Goal: Task Accomplishment & Management: Manage account settings

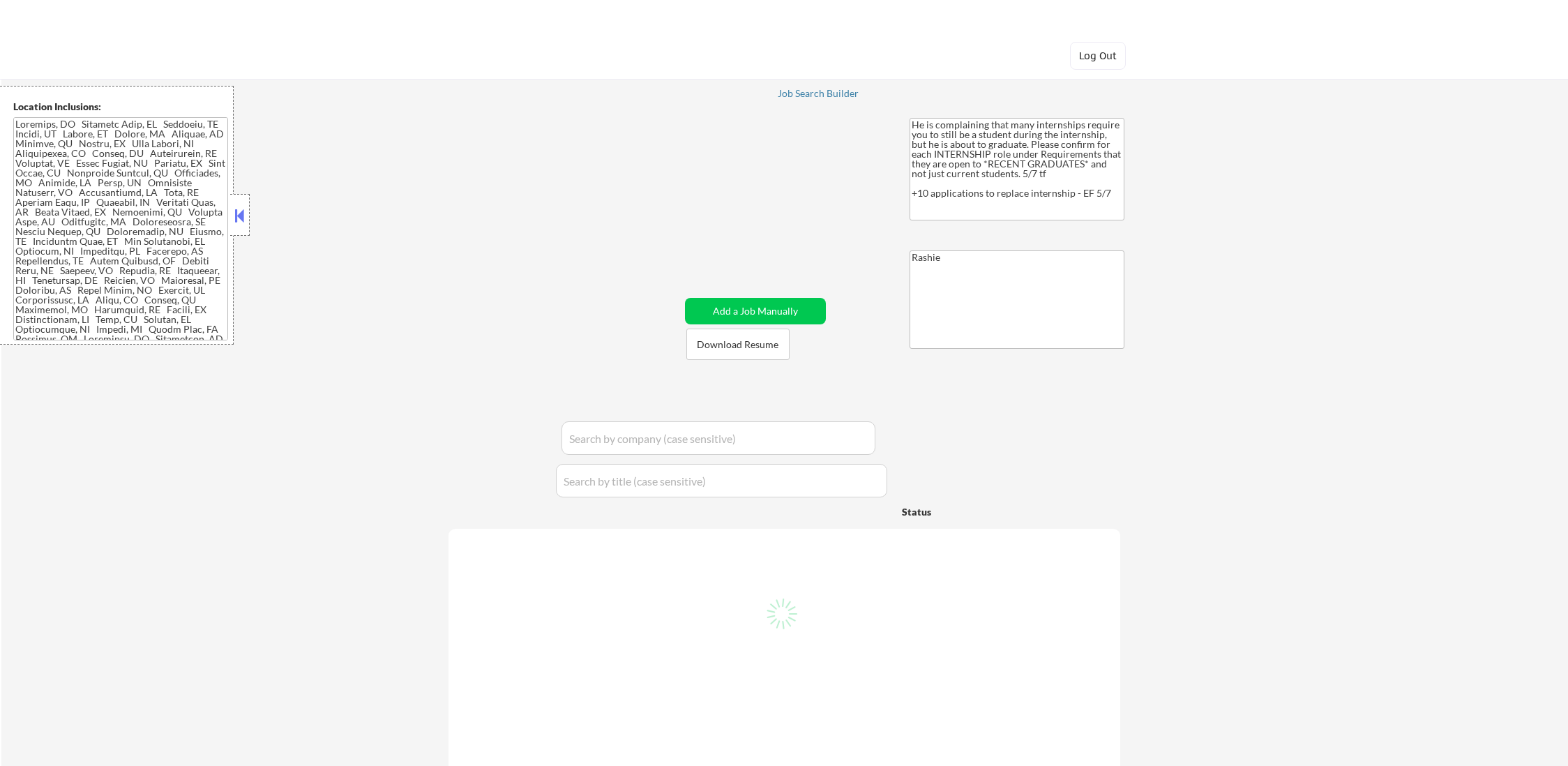
select select ""pending""
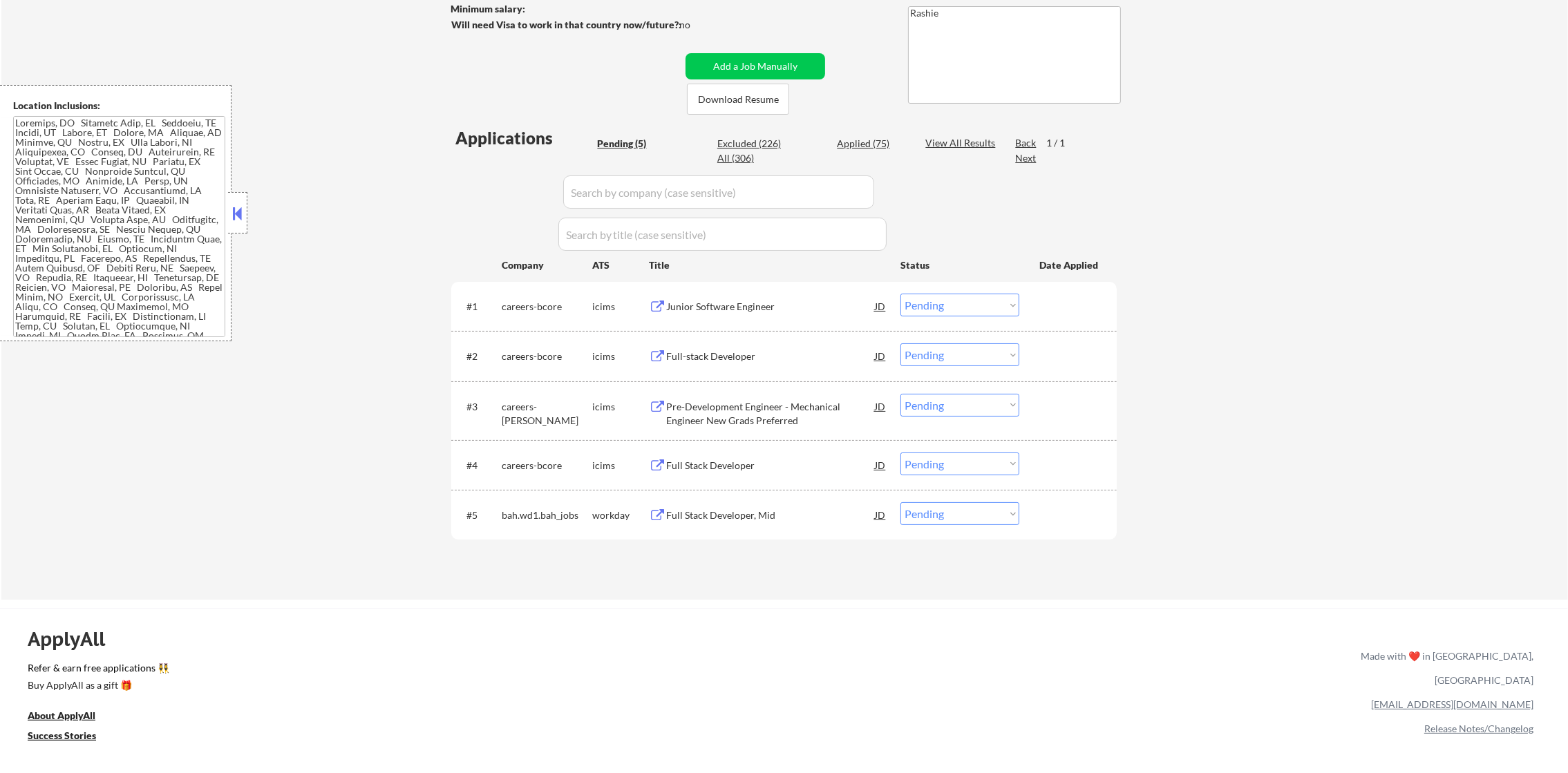
scroll to position [242, 0]
click at [745, 302] on div "Junior Software Engineer" at bounding box center [770, 306] width 208 height 14
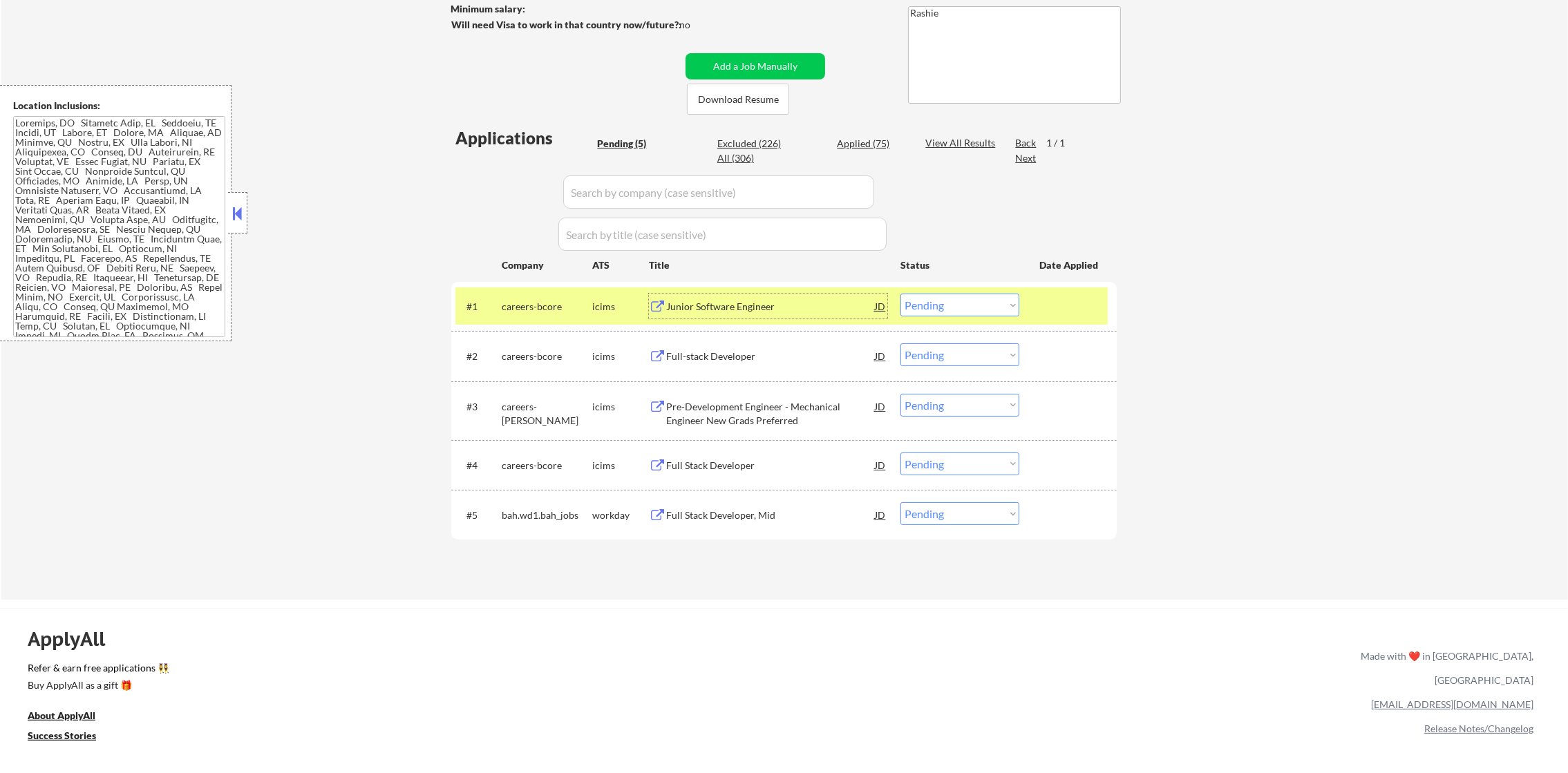
click at [828, 307] on div "Junior Software Engineer" at bounding box center [770, 306] width 208 height 14
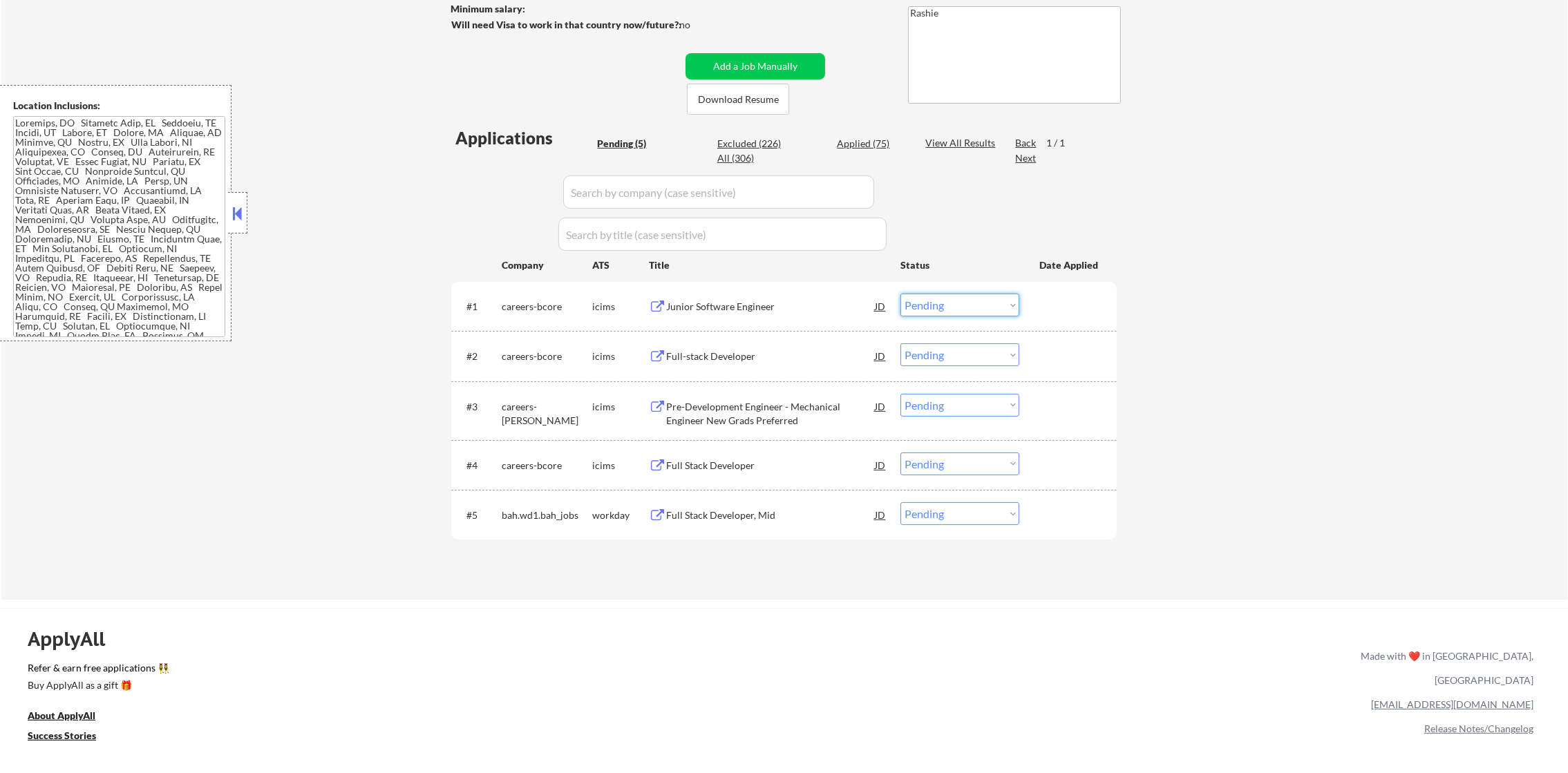
drag, startPoint x: 926, startPoint y: 305, endPoint x: 929, endPoint y: 316, distance: 11.4
click at [926, 305] on select "Choose an option... Pending Applied Excluded (Questions) Excluded (Expired) Exc…" at bounding box center [959, 304] width 119 height 23
click at [900, 294] on select "Choose an option... Pending Applied Excluded (Questions) Excluded (Expired) Exc…" at bounding box center [959, 304] width 119 height 23
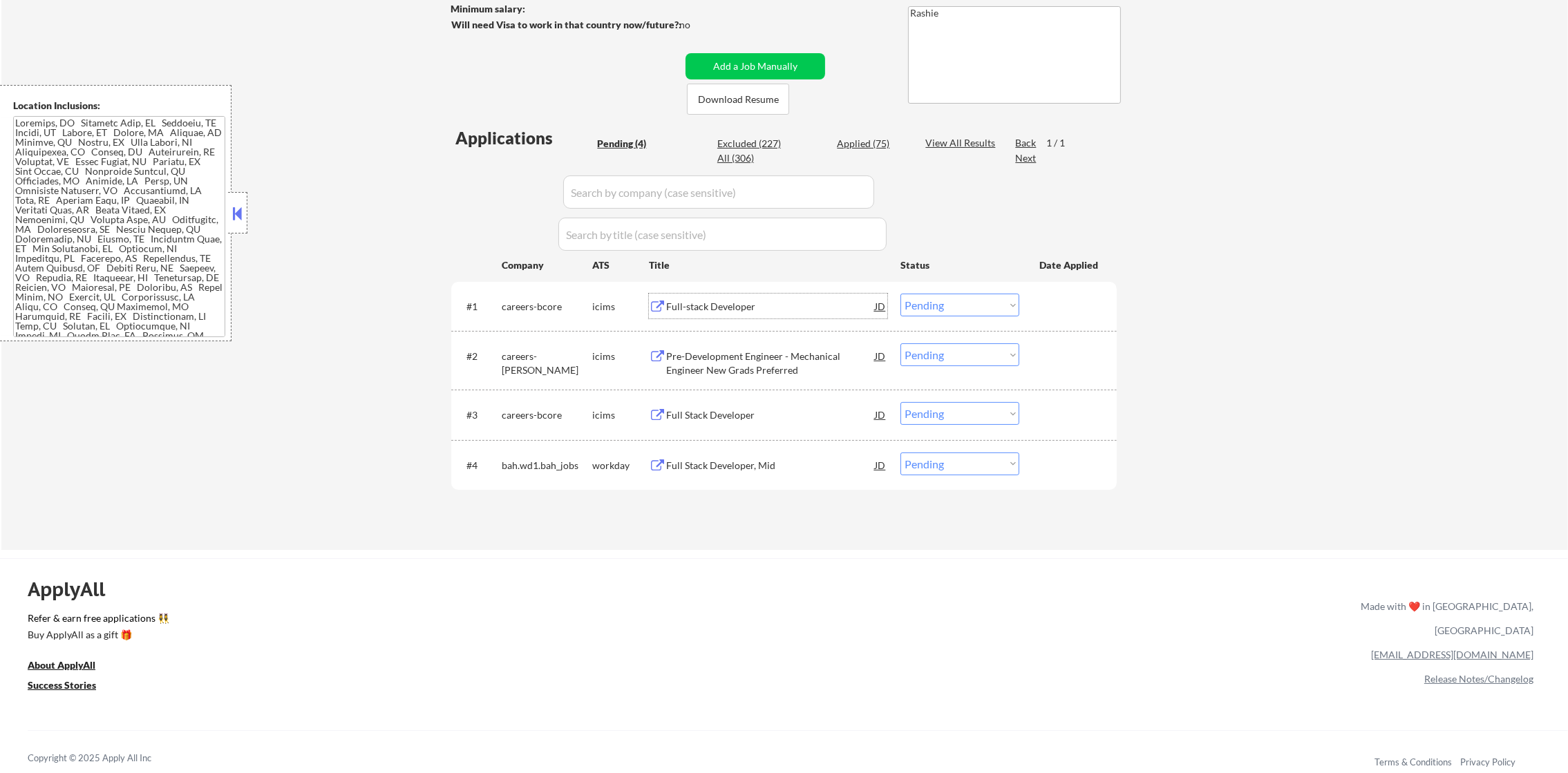
click at [786, 306] on div "Full-stack Developer" at bounding box center [770, 306] width 208 height 14
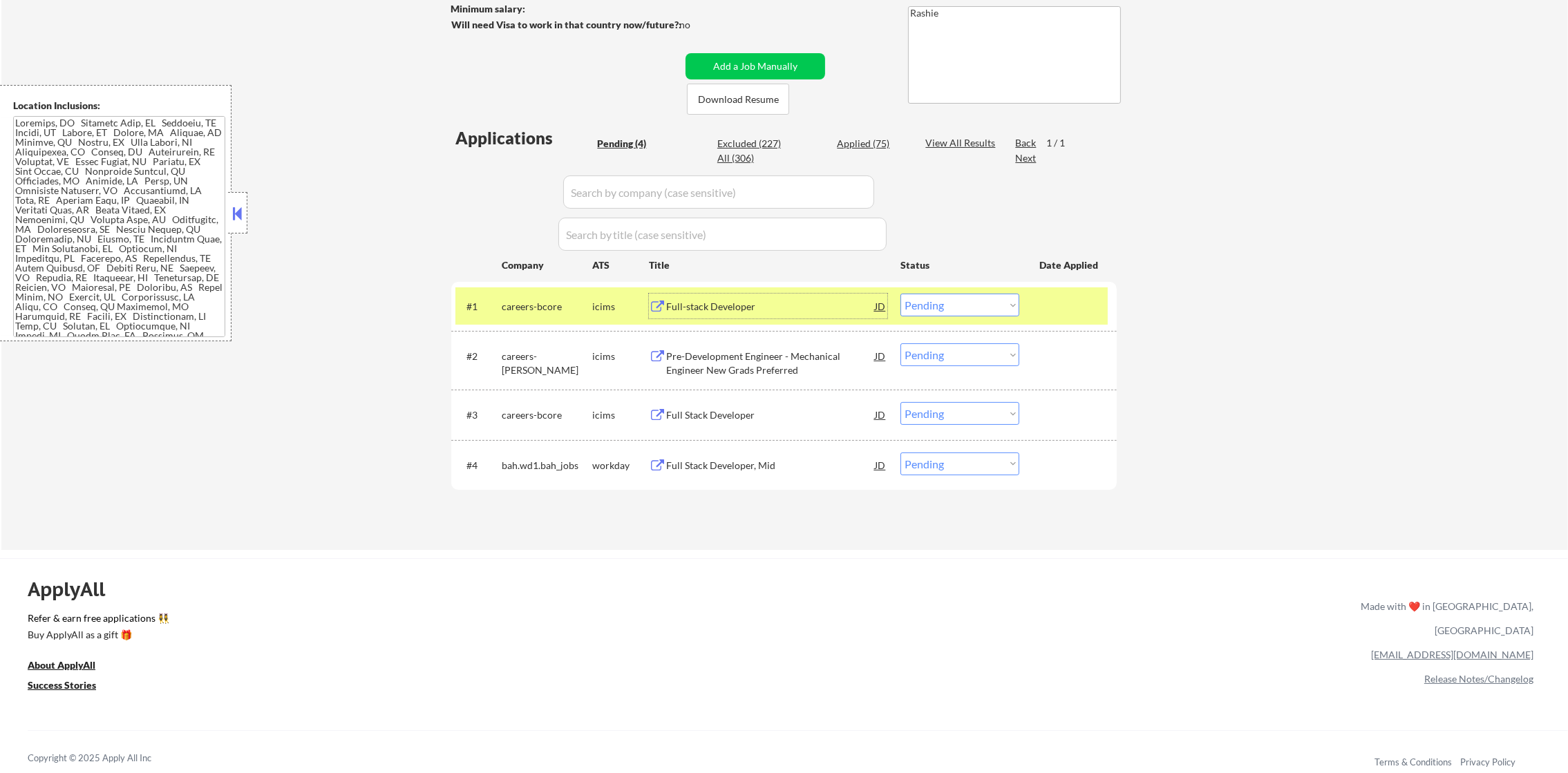
click at [937, 313] on select "Choose an option... Pending Applied Excluded (Questions) Excluded (Expired) Exc…" at bounding box center [959, 304] width 119 height 23
click at [900, 294] on select "Choose an option... Pending Applied Excluded (Questions) Excluded (Expired) Exc…" at bounding box center [959, 304] width 119 height 23
click at [508, 307] on div "careers-bcore" at bounding box center [547, 306] width 91 height 14
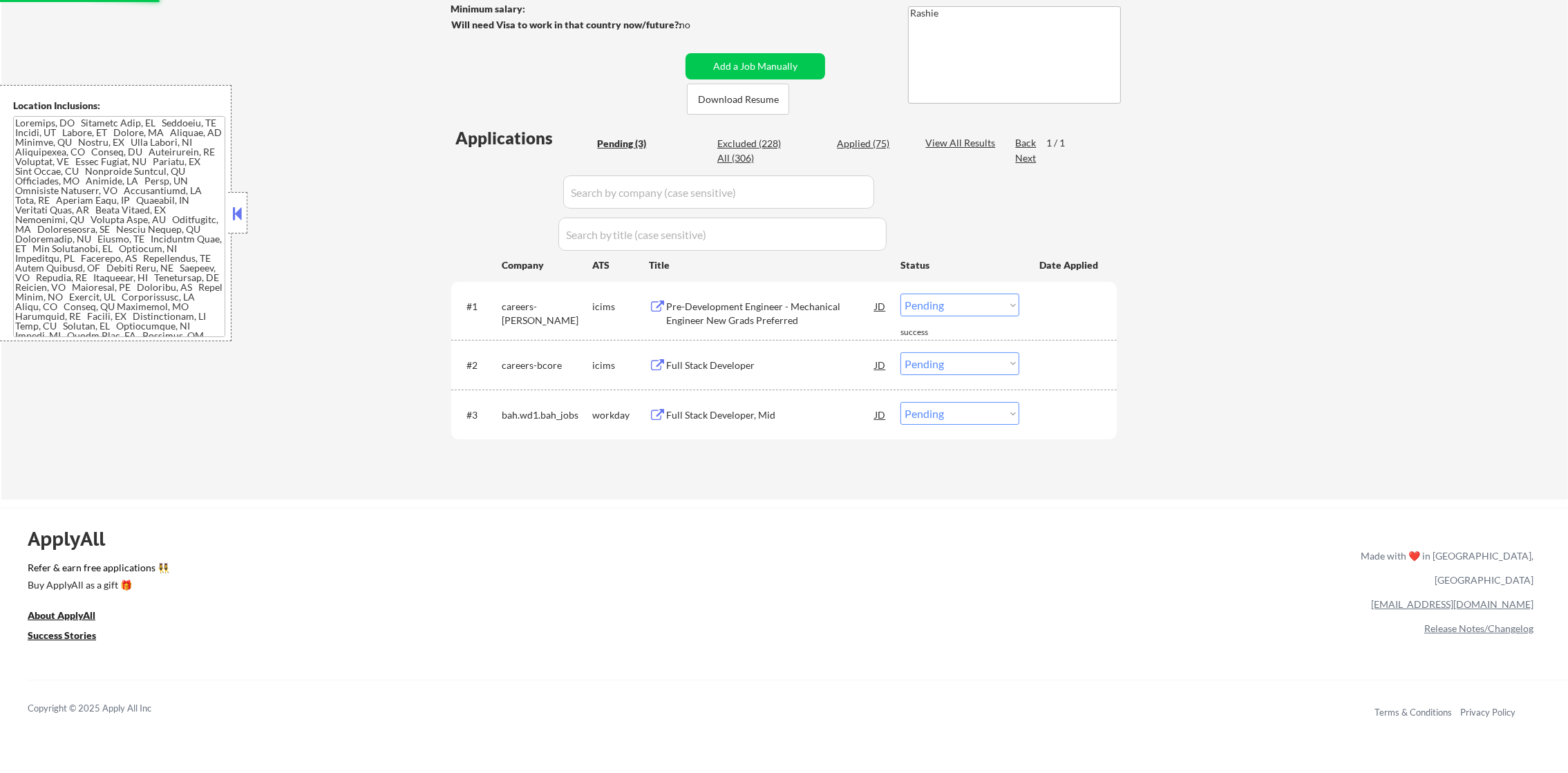
click at [815, 303] on div "Pre-Development Engineer - Mechanical Engineer New Grads Preferred" at bounding box center [770, 314] width 208 height 27
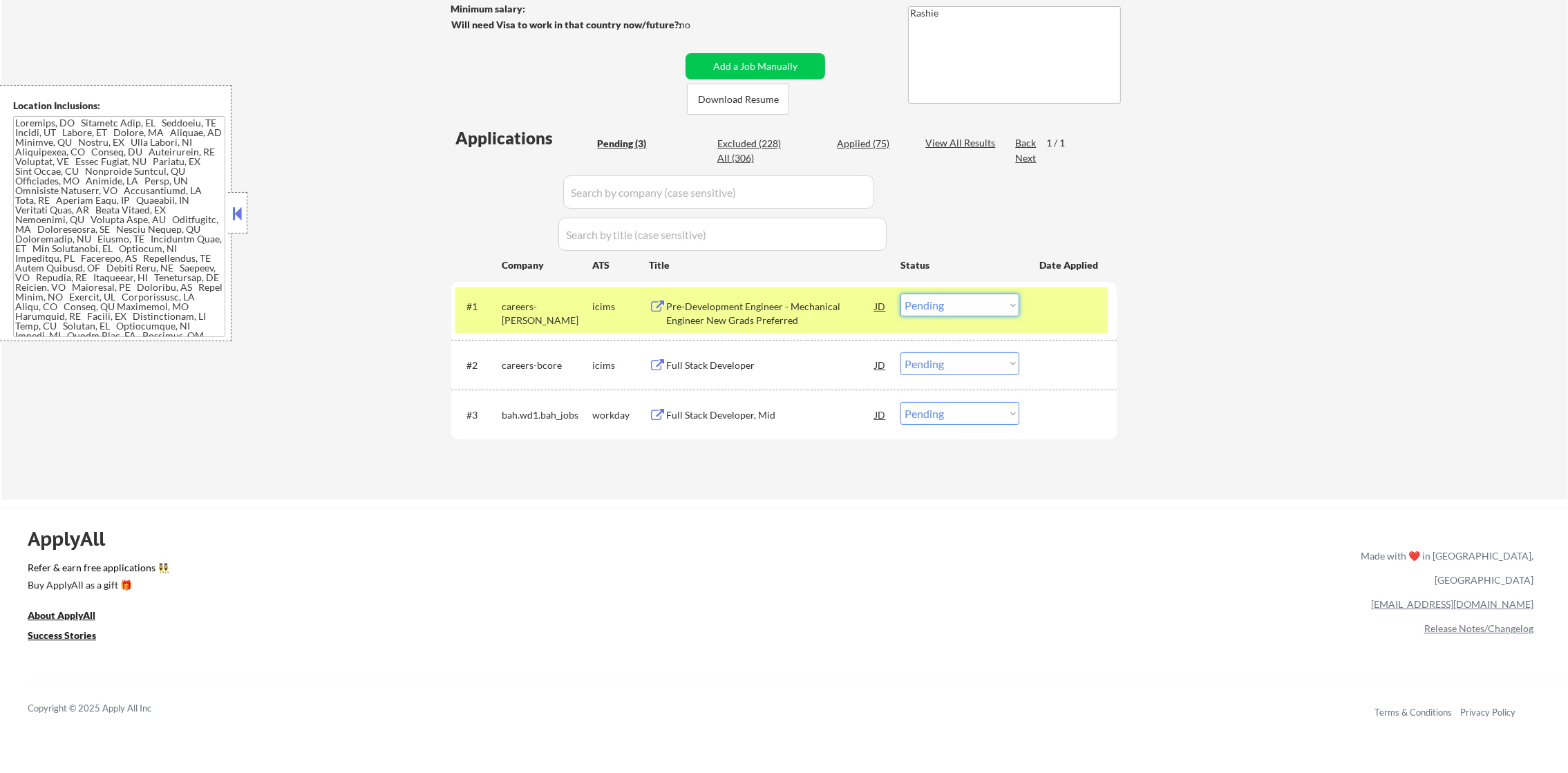
click at [992, 306] on select "Choose an option... Pending Applied Excluded (Questions) Excluded (Expired) Exc…" at bounding box center [959, 304] width 119 height 23
click at [900, 294] on select "Choose an option... Pending Applied Excluded (Questions) Excluded (Expired) Exc…" at bounding box center [959, 304] width 119 height 23
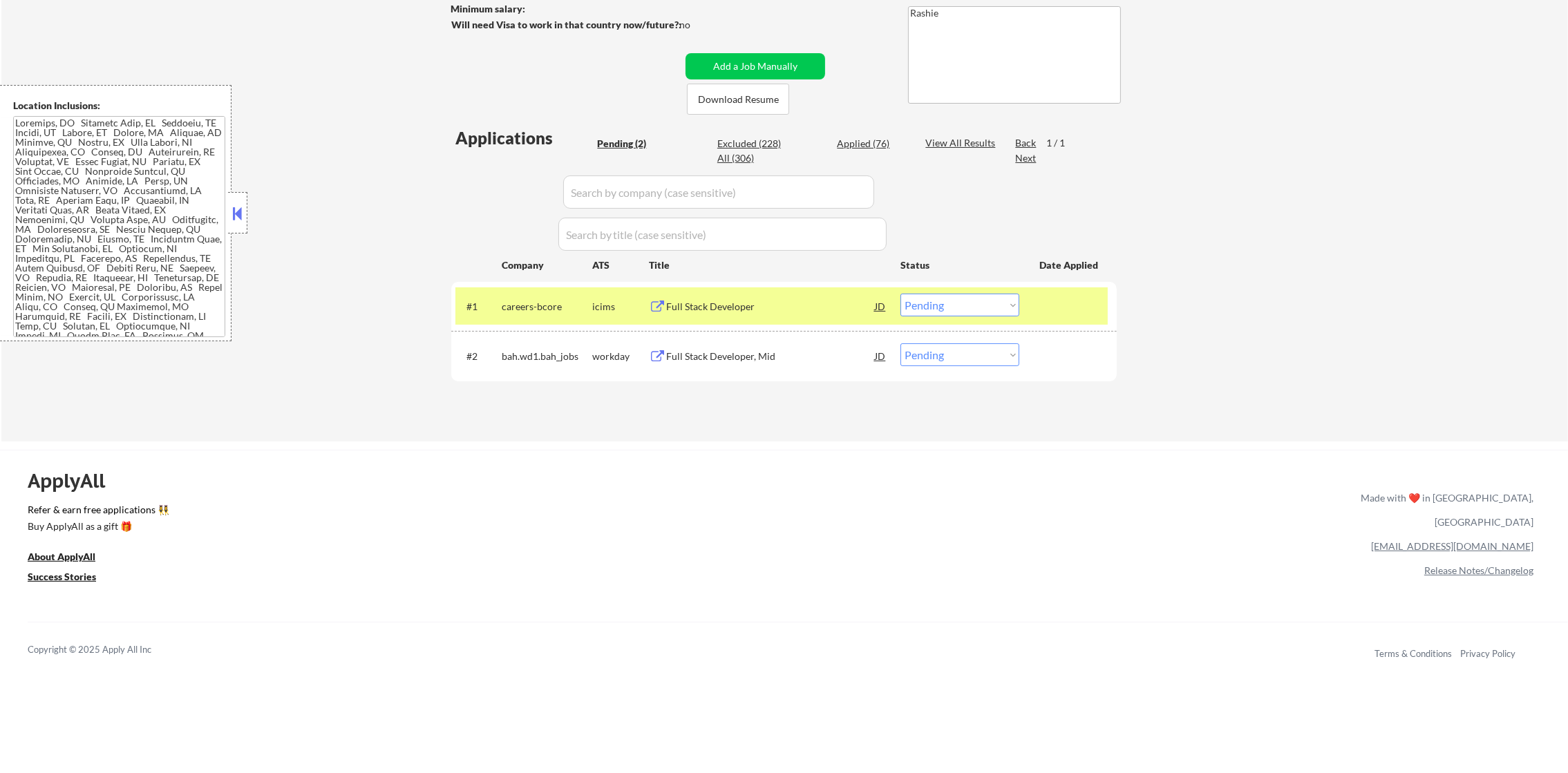
click at [810, 305] on div "Full Stack Developer" at bounding box center [770, 306] width 208 height 14
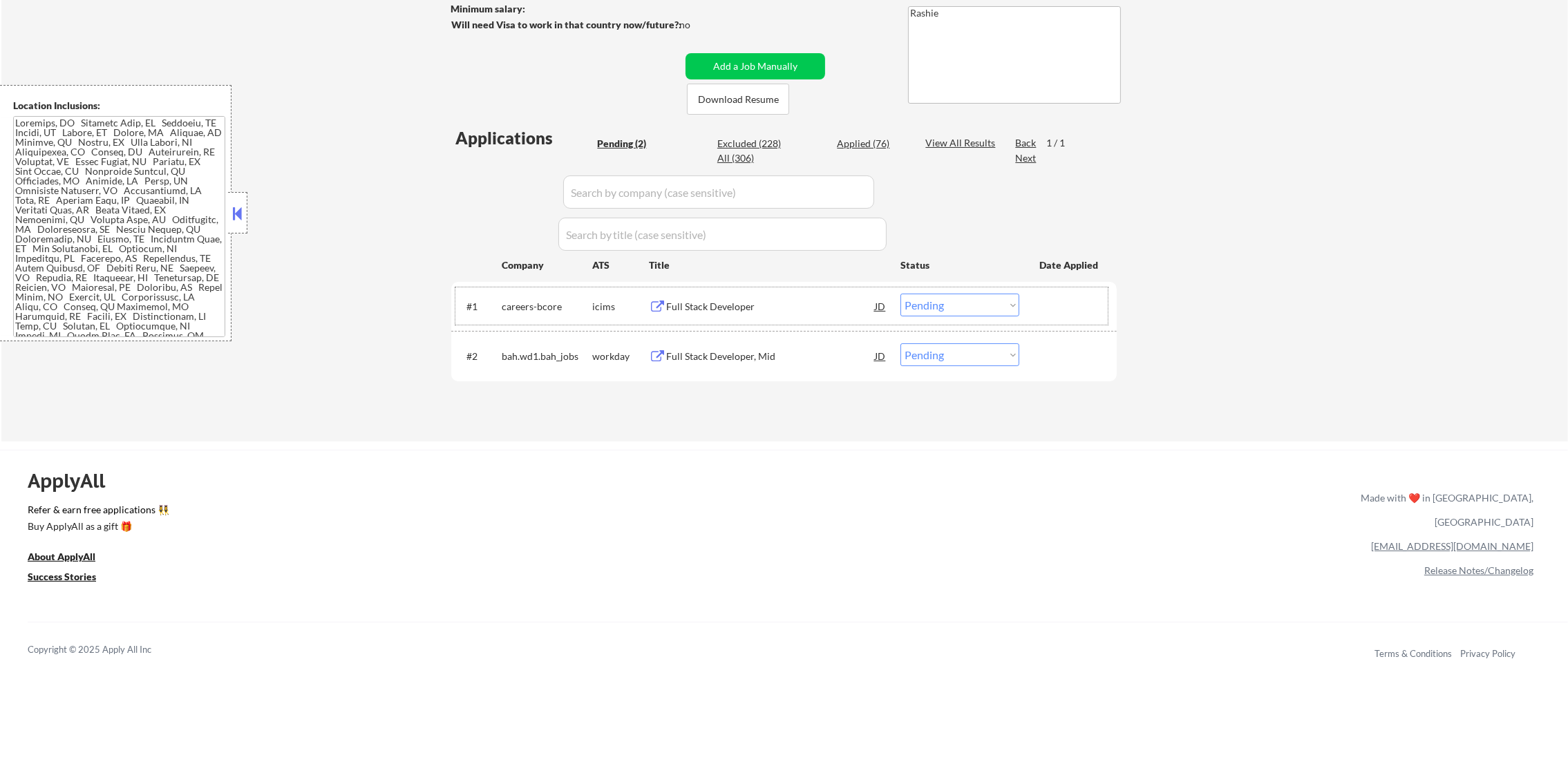
click at [523, 315] on div "careers-bcore" at bounding box center [547, 305] width 91 height 24
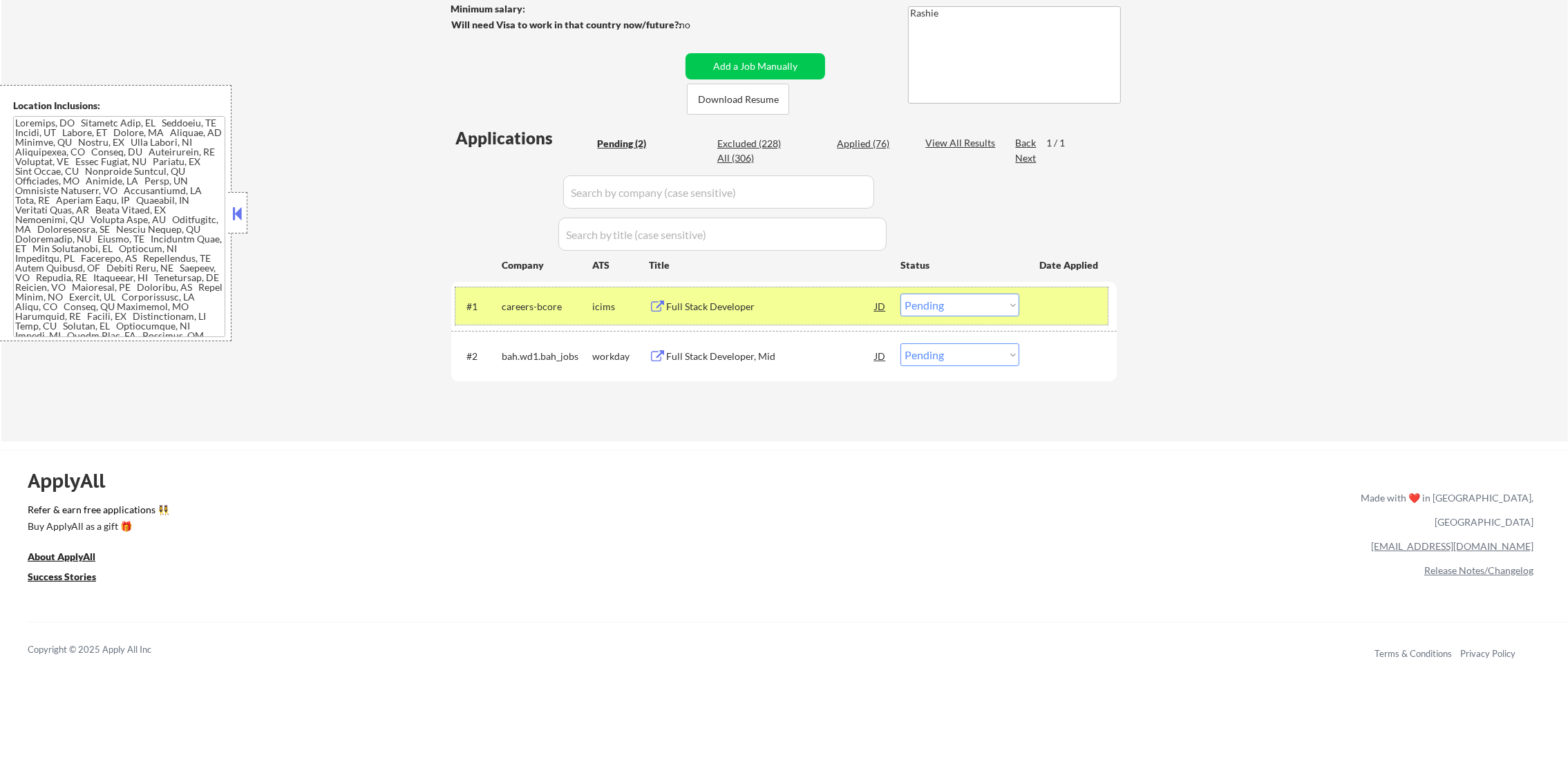
click at [925, 304] on select "Choose an option... Pending Applied Excluded (Questions) Excluded (Expired) Exc…" at bounding box center [959, 304] width 119 height 23
click at [900, 294] on select "Choose an option... Pending Applied Excluded (Questions) Excluded (Expired) Exc…" at bounding box center [959, 304] width 119 height 23
click at [520, 295] on div "careers-bcore" at bounding box center [547, 305] width 91 height 24
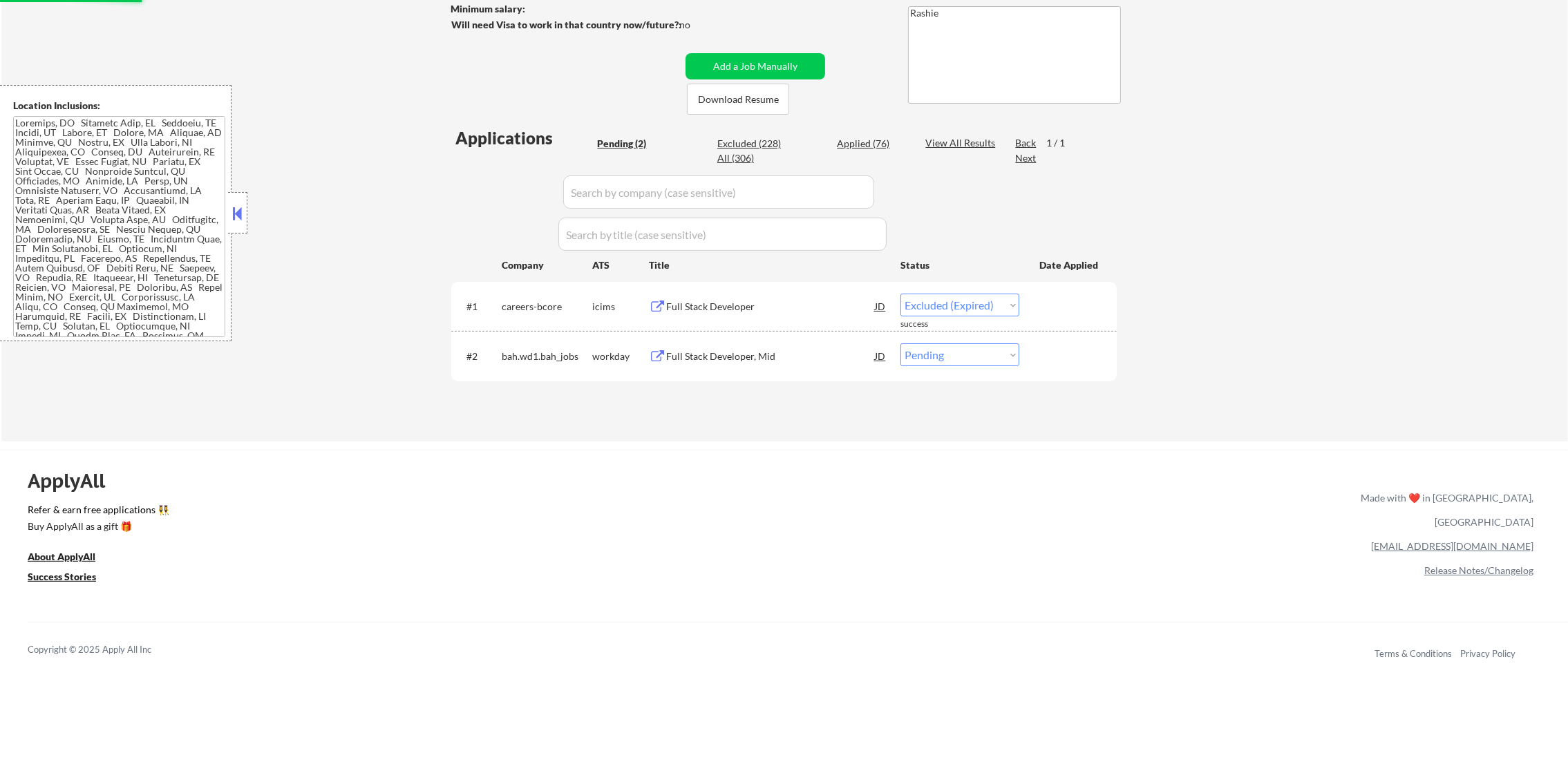
click at [745, 348] on div "Full Stack Developer, Mid" at bounding box center [770, 355] width 208 height 24
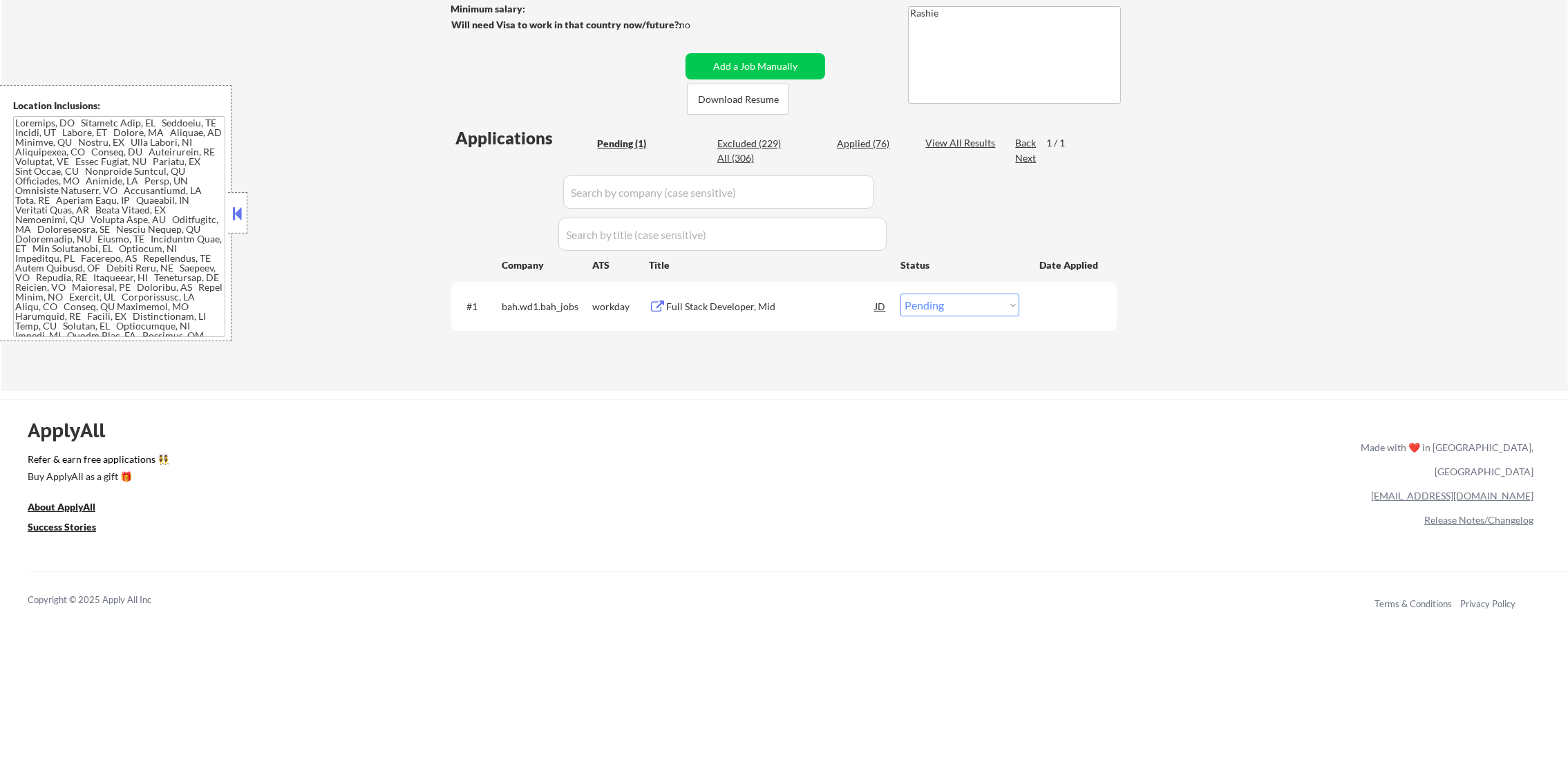
click at [995, 315] on select "Choose an option... Pending Applied Excluded (Questions) Excluded (Expired) Exc…" at bounding box center [959, 304] width 119 height 23
select select ""excluded__expired_""
click at [900, 294] on select "Choose an option... Pending Applied Excluded (Questions) Excluded (Expired) Exc…" at bounding box center [959, 304] width 119 height 23
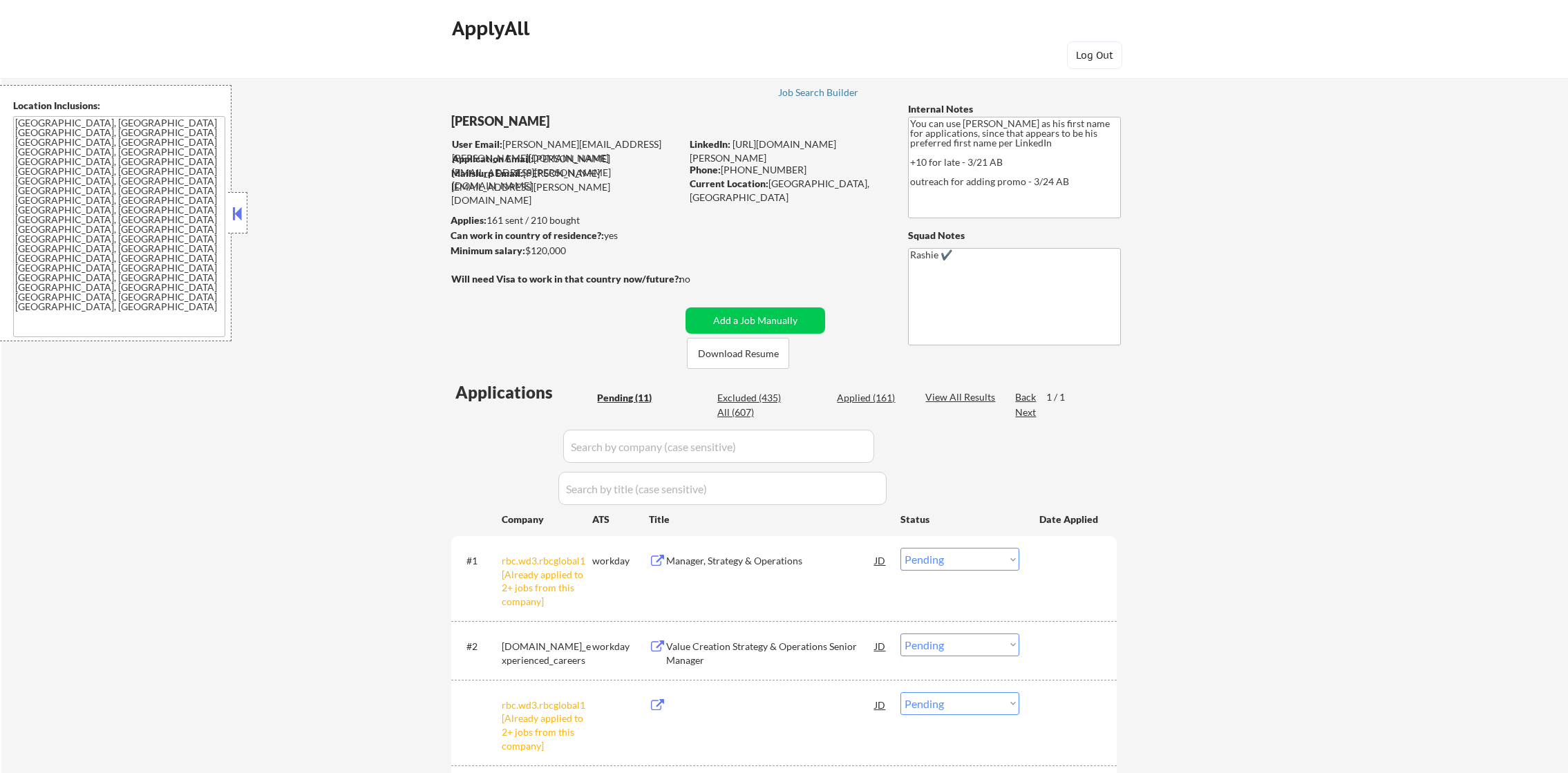
select select ""pending""
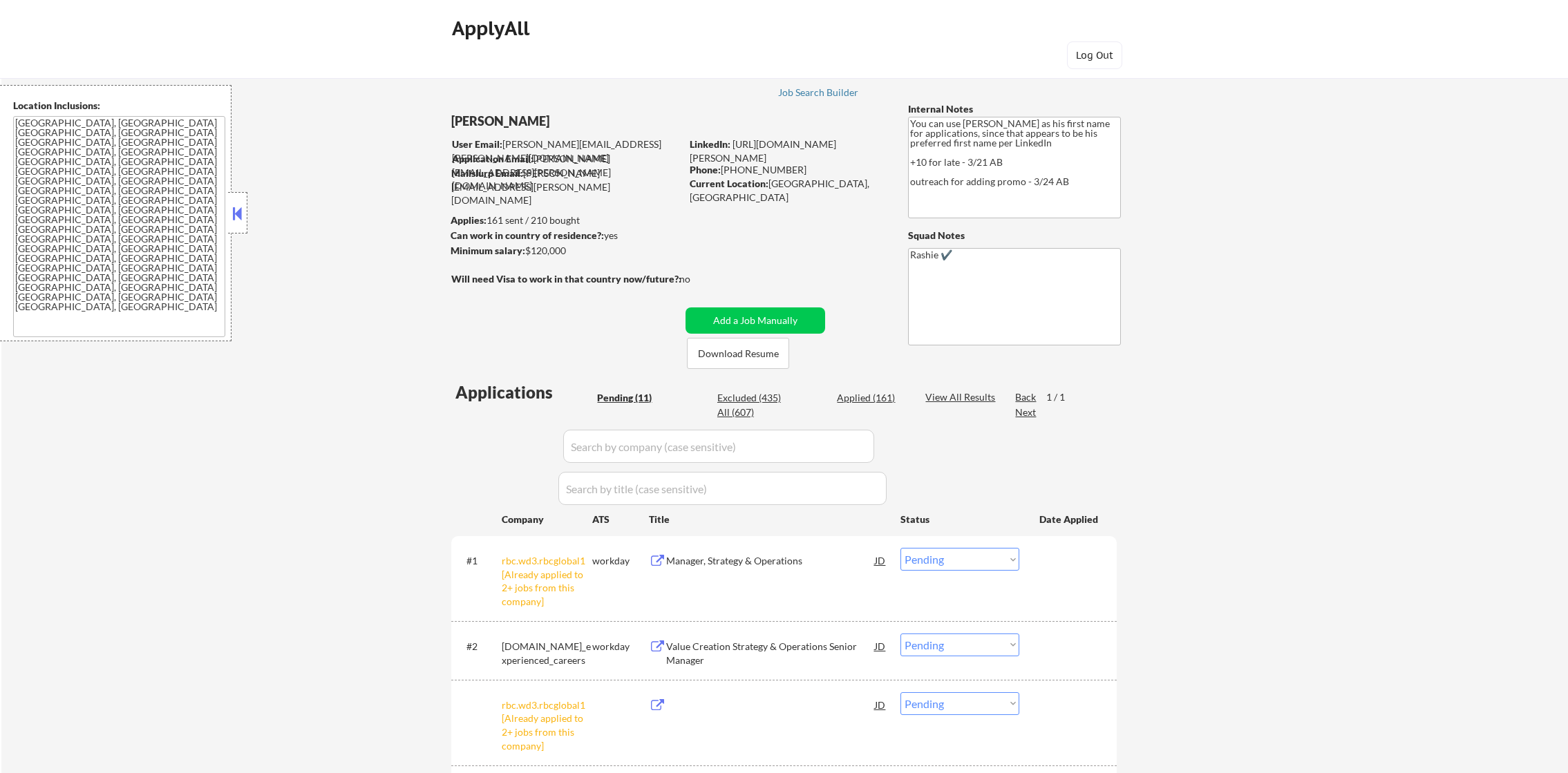
select select ""pending""
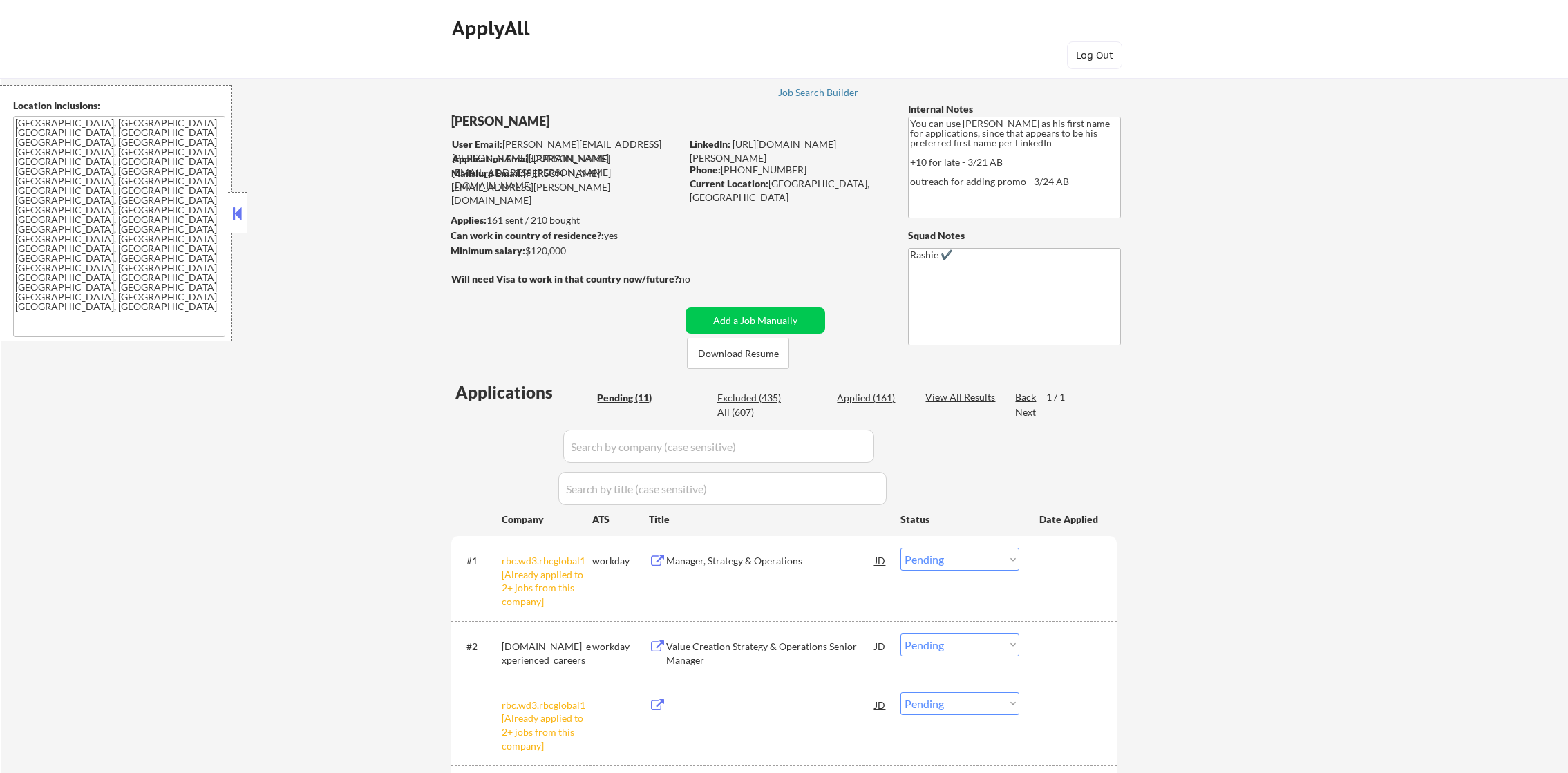
select select ""pending""
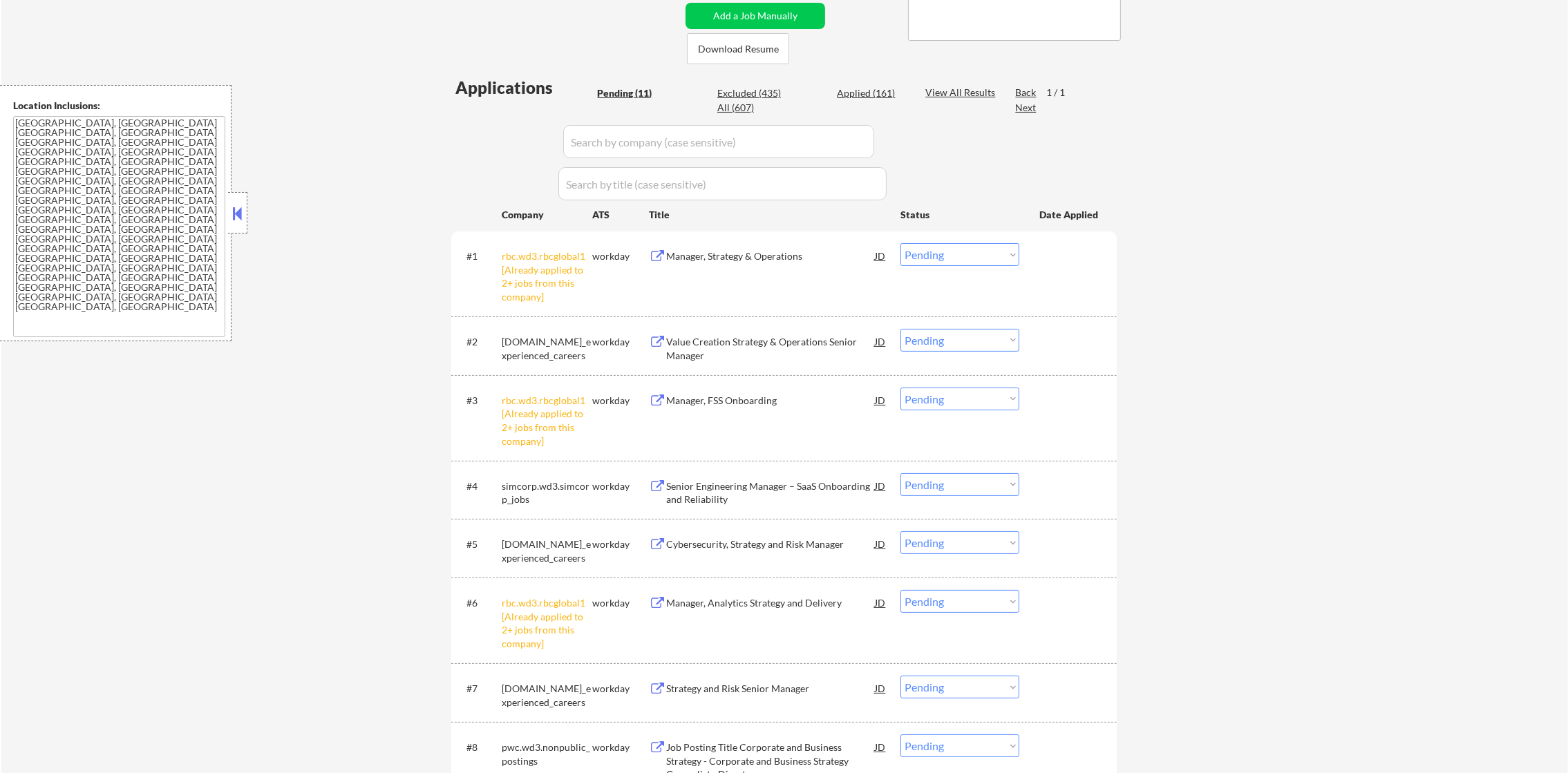
scroll to position [310, 0]
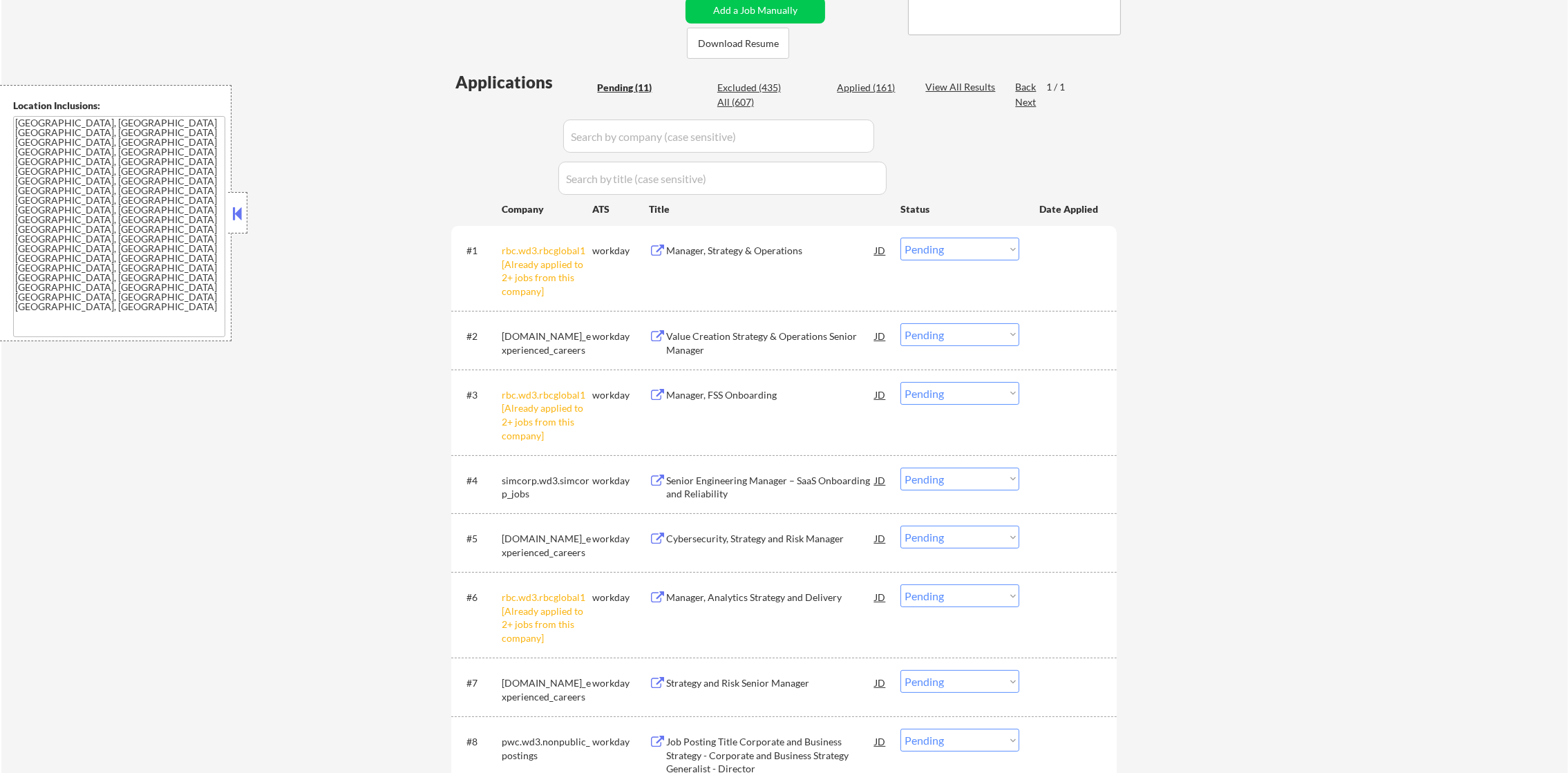
click at [934, 243] on select "Choose an option... Pending Applied Excluded (Questions) Excluded (Expired) Exc…" at bounding box center [959, 248] width 119 height 23
click at [900, 237] on select "Choose an option... Pending Applied Excluded (Questions) Excluded (Expired) Exc…" at bounding box center [959, 248] width 119 height 23
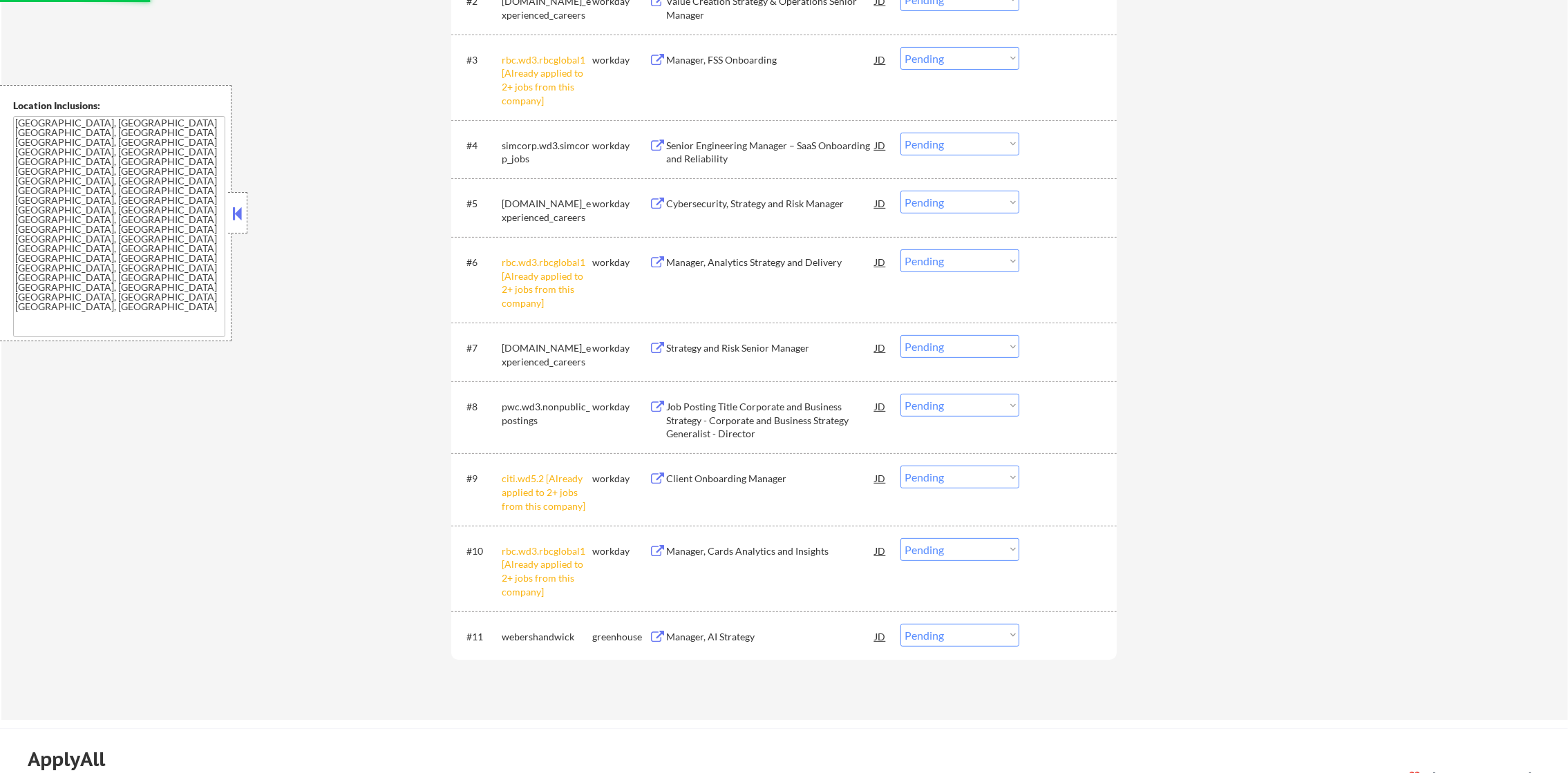
select select ""pending""
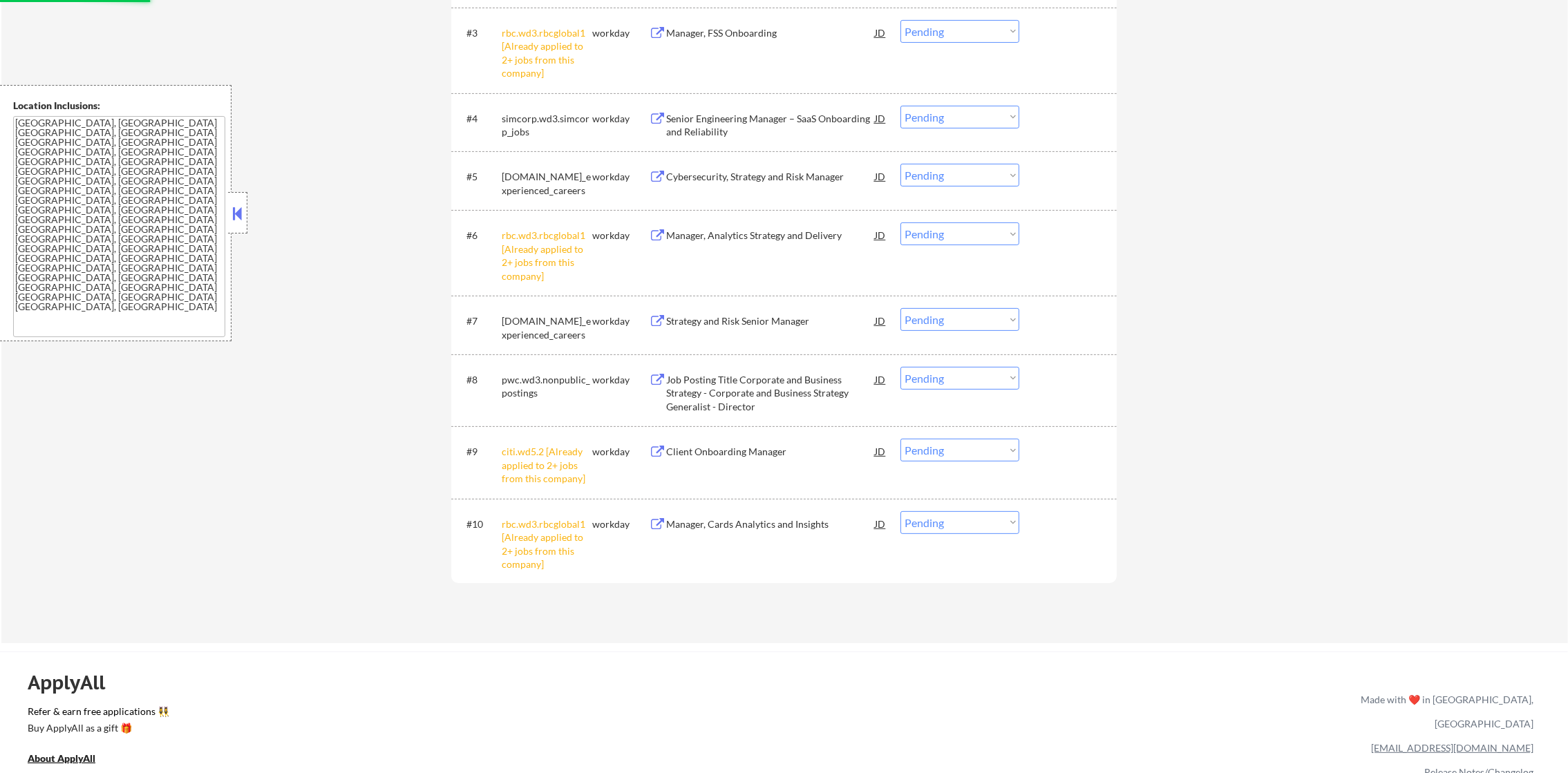
scroll to position [794, 0]
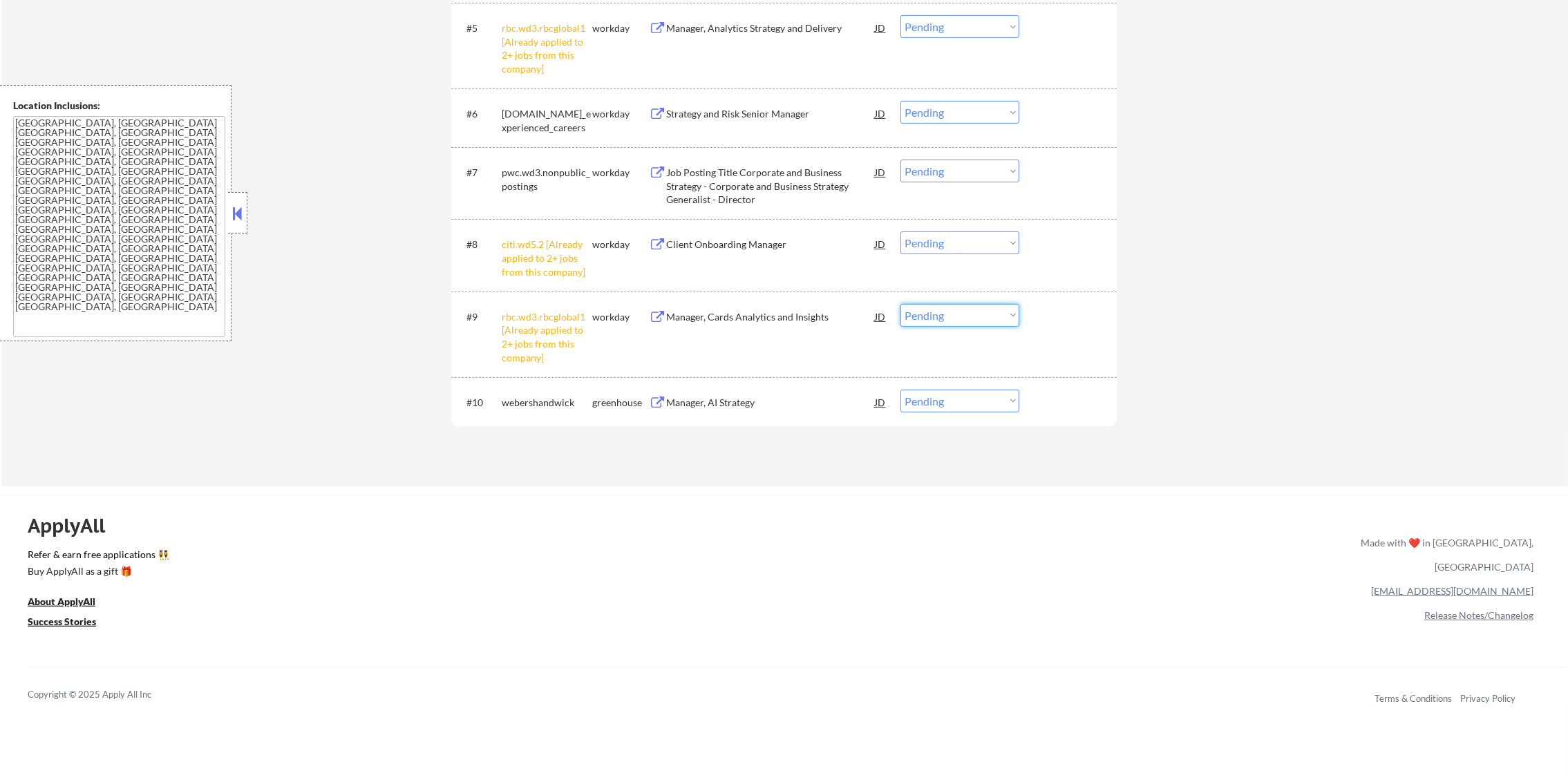
click at [956, 309] on select "Choose an option... Pending Applied Excluded (Questions) Excluded (Expired) Exc…" at bounding box center [959, 314] width 119 height 23
click at [900, 304] on select "Choose an option... Pending Applied Excluded (Questions) Excluded (Expired) Exc…" at bounding box center [959, 314] width 119 height 23
click at [983, 250] on select "Choose an option... Pending Applied Excluded (Questions) Excluded (Expired) Exc…" at bounding box center [959, 242] width 119 height 23
select select ""pending""
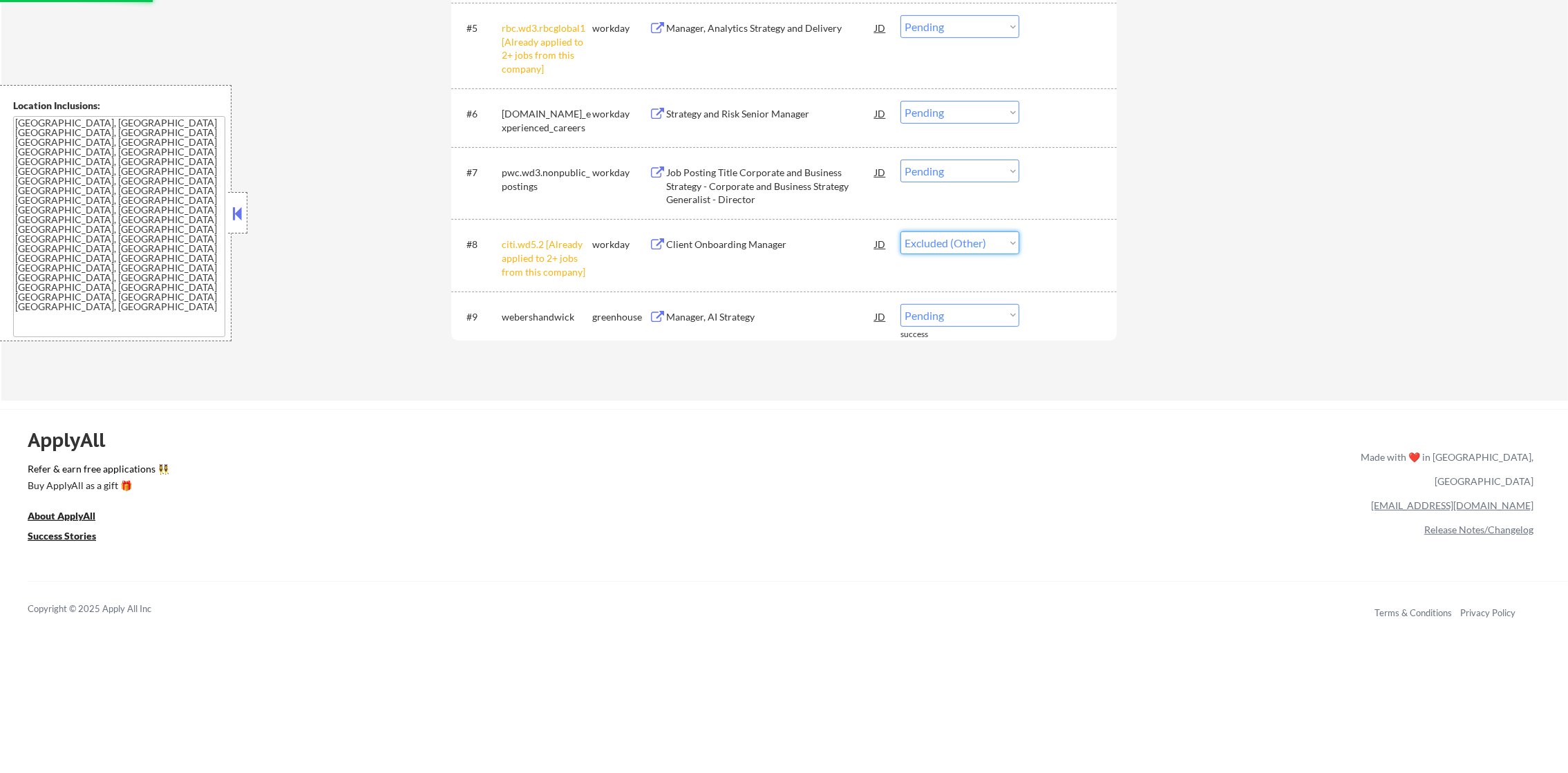
click at [900, 231] on select "Choose an option... Pending Applied Excluded (Questions) Excluded (Expired) Exc…" at bounding box center [959, 242] width 119 height 23
select select ""pending""
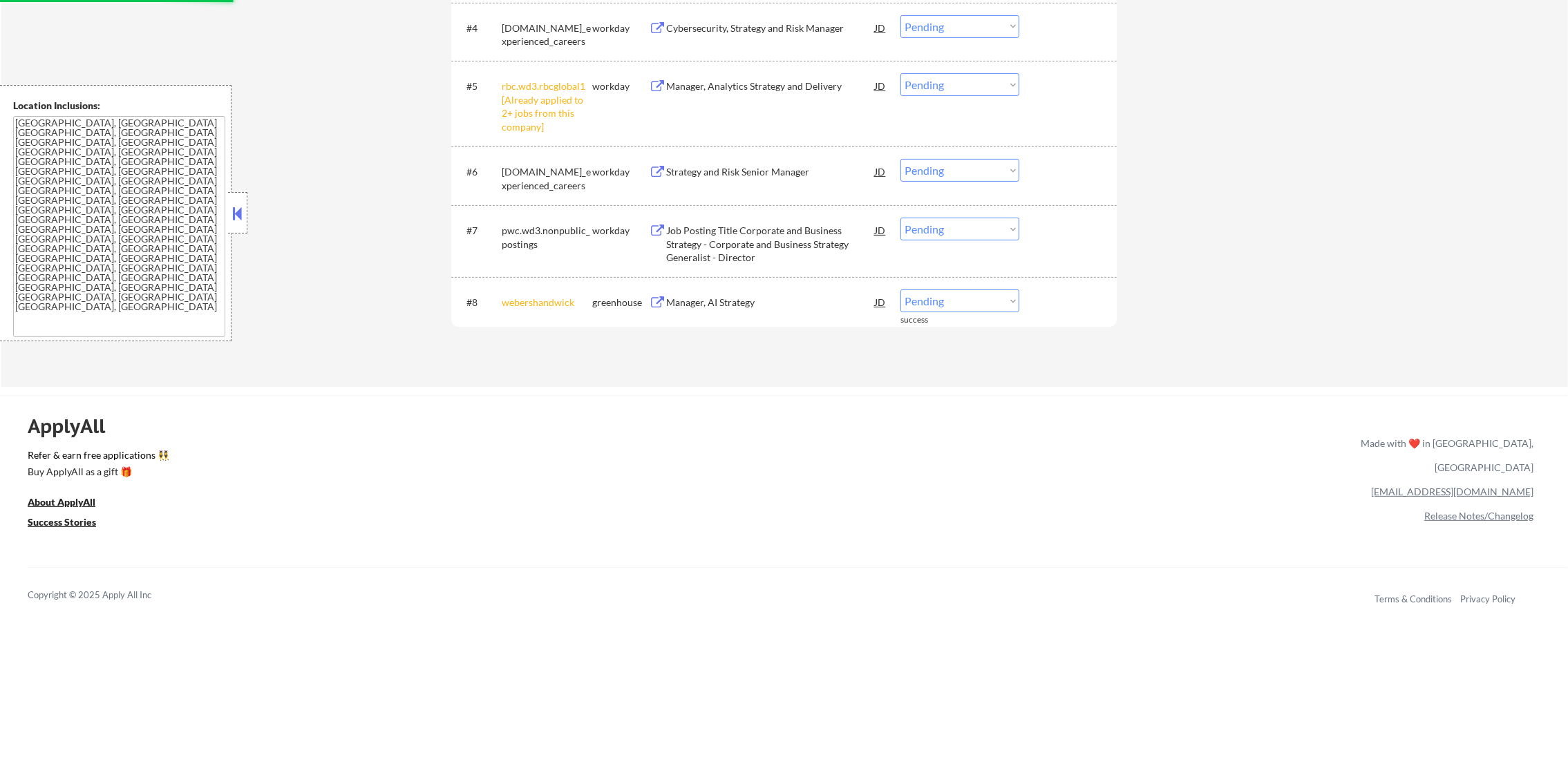
scroll to position [690, 0]
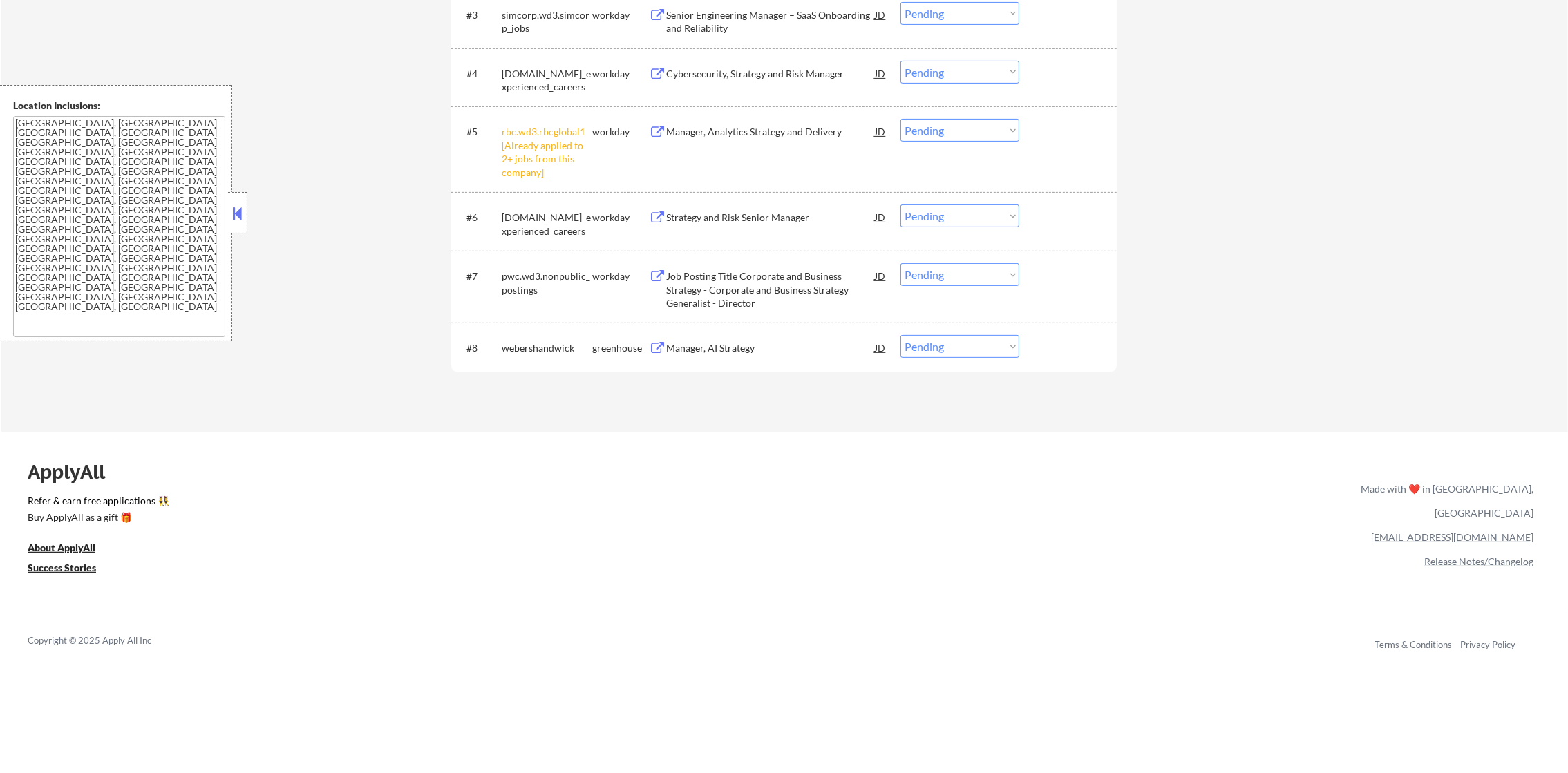
drag, startPoint x: 956, startPoint y: 121, endPoint x: 956, endPoint y: 129, distance: 8.0
click at [956, 121] on select "Choose an option... Pending Applied Excluded (Questions) Excluded (Expired) Exc…" at bounding box center [959, 130] width 119 height 23
click at [900, 119] on select "Choose an option... Pending Applied Excluded (Questions) Excluded (Expired) Exc…" at bounding box center [959, 130] width 119 height 23
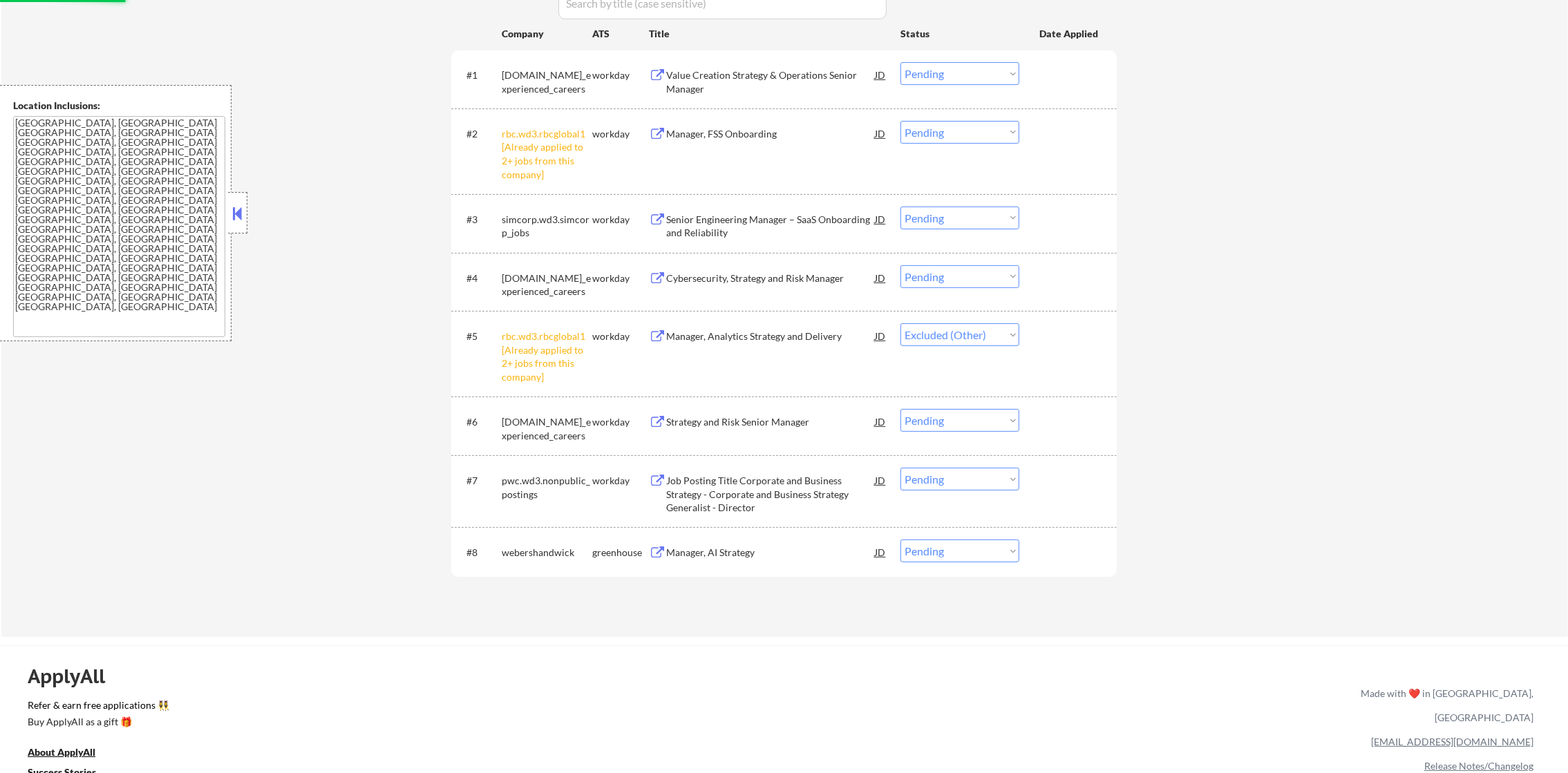
scroll to position [483, 0]
select select ""pending""
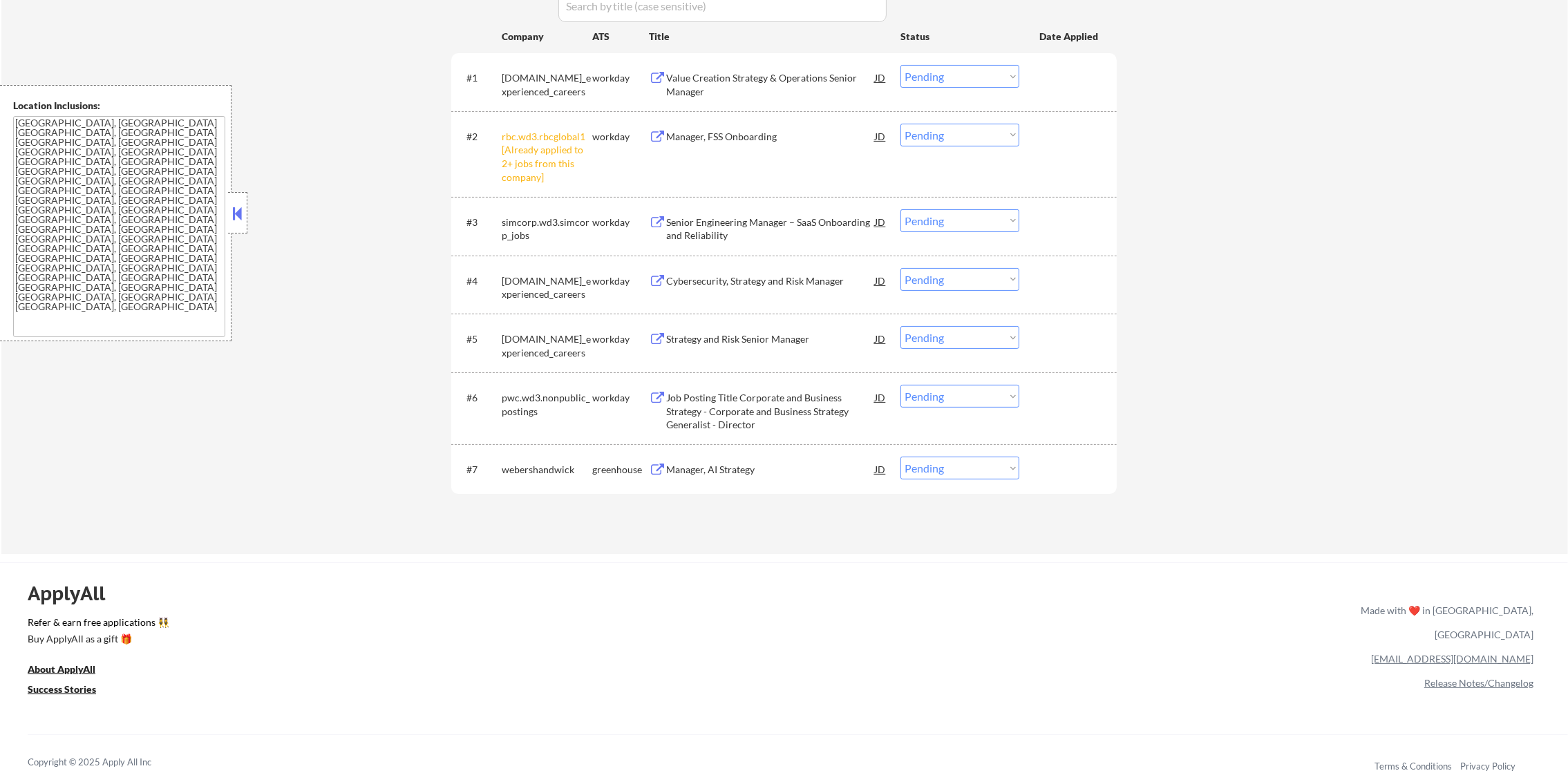
click at [940, 137] on select "Choose an option... Pending Applied Excluded (Questions) Excluded (Expired) Exc…" at bounding box center [959, 134] width 119 height 23
click at [900, 123] on select "Choose an option... Pending Applied Excluded (Questions) Excluded (Expired) Exc…" at bounding box center [959, 134] width 119 height 23
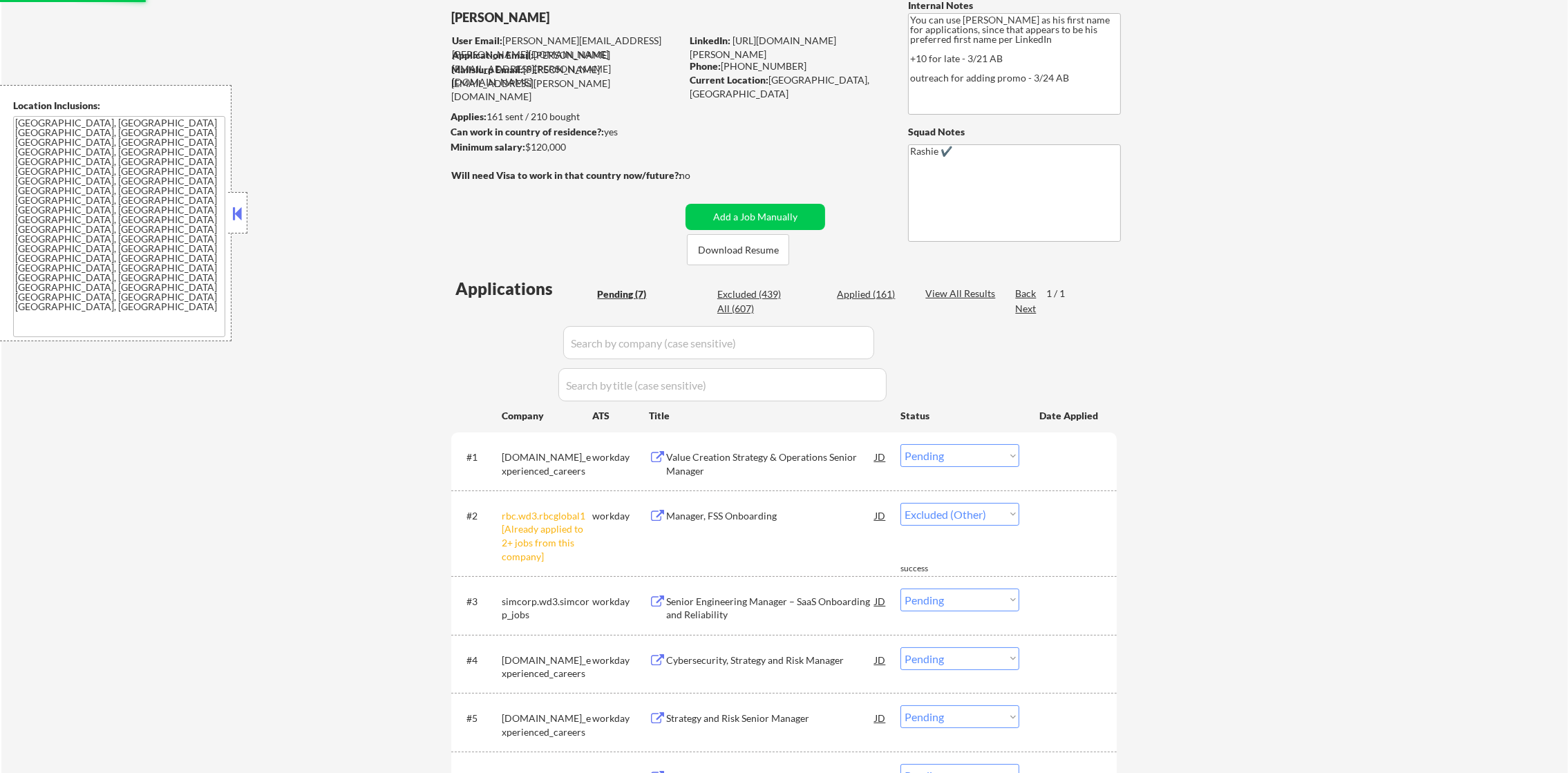
select select ""pending""
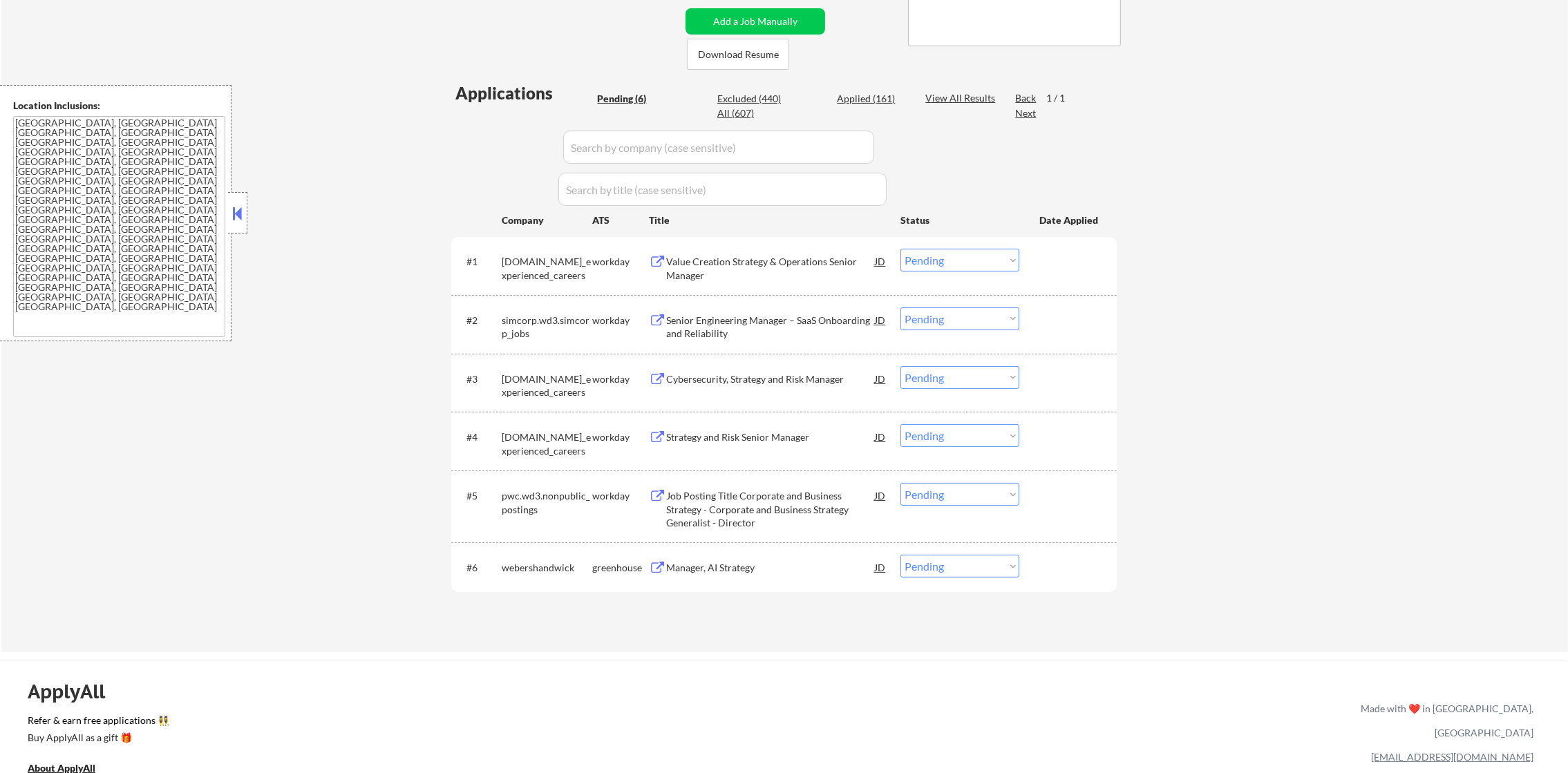
scroll to position [310, 0]
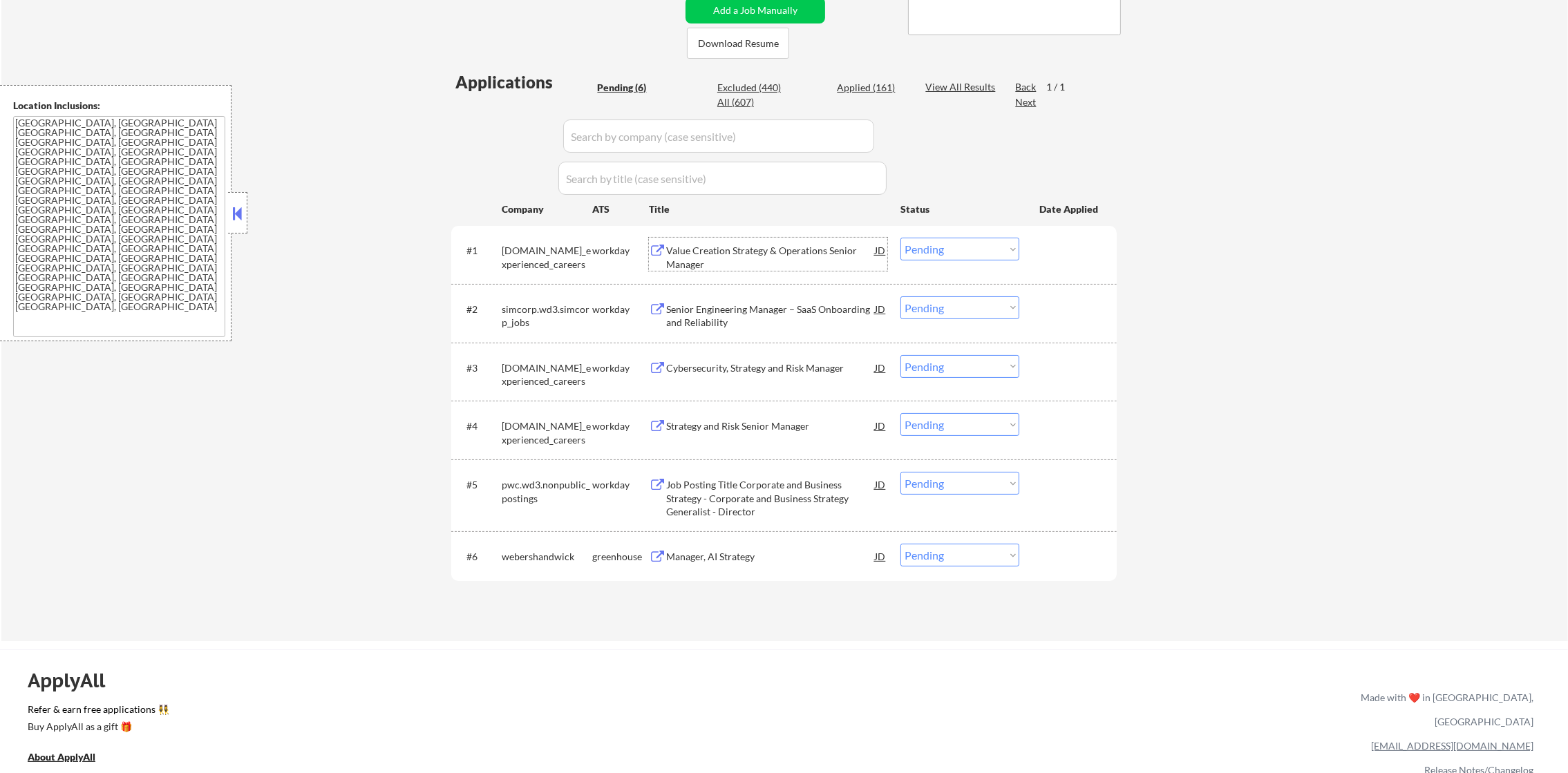
click at [789, 254] on div "Value Creation Strategy & Operations Senior Manager" at bounding box center [770, 257] width 208 height 27
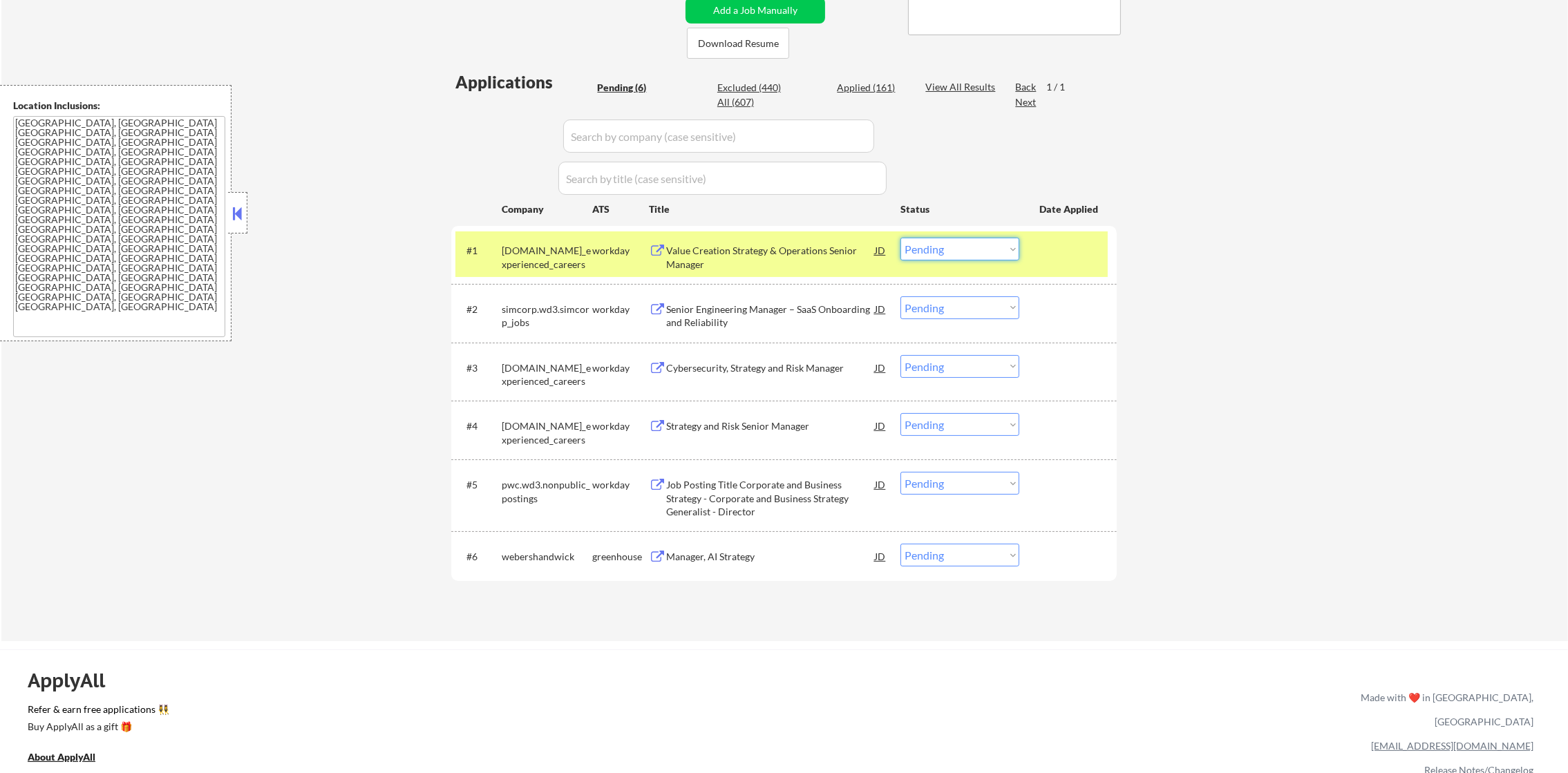
click at [932, 249] on select "Choose an option... Pending Applied Excluded (Questions) Excluded (Expired) Exc…" at bounding box center [959, 248] width 119 height 23
click at [900, 237] on select "Choose an option... Pending Applied Excluded (Questions) Excluded (Expired) Exc…" at bounding box center [959, 248] width 119 height 23
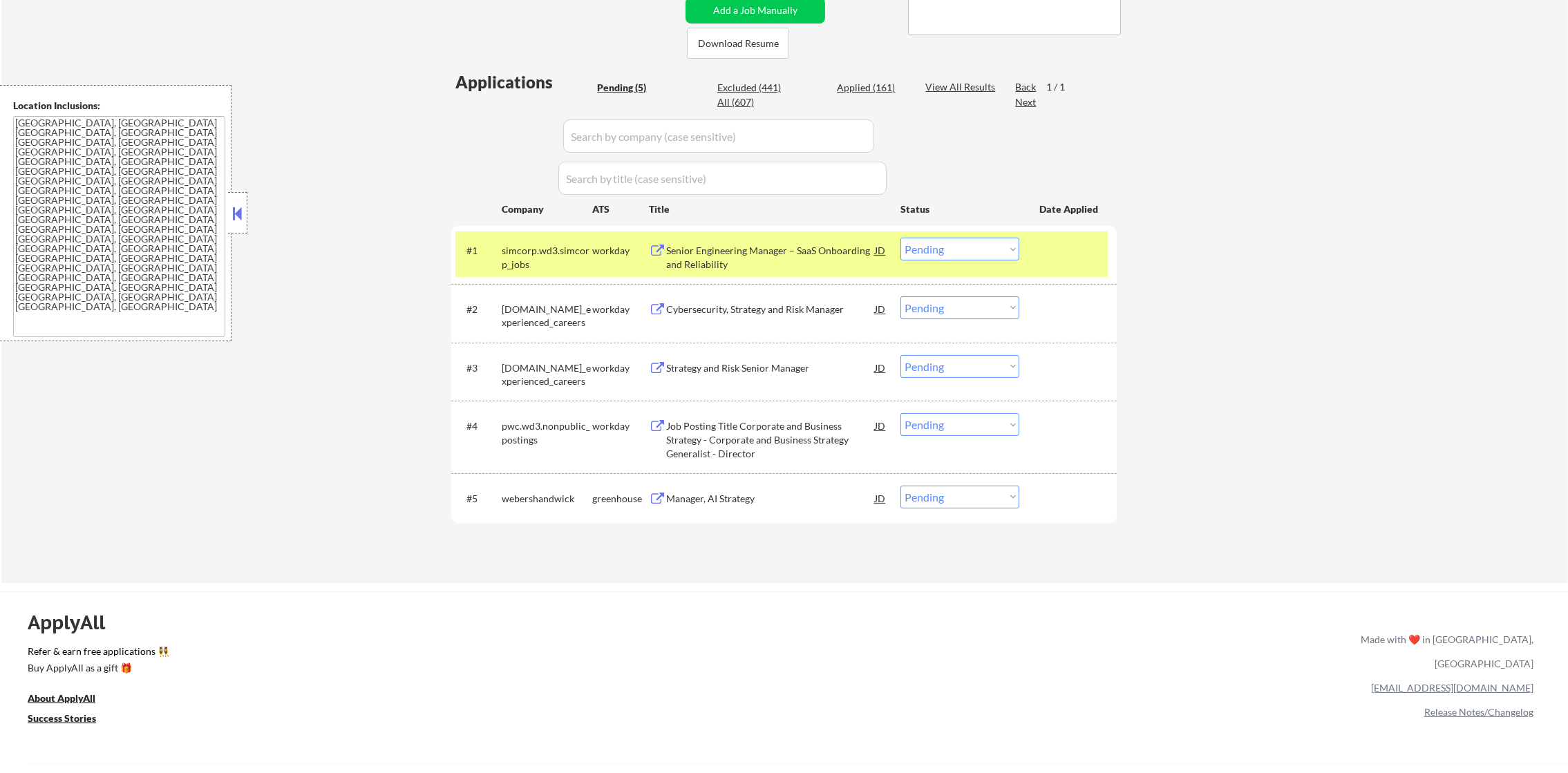
click at [774, 241] on div "Senior Engineering Manager – SaaS Onboarding and Reliability" at bounding box center [770, 254] width 208 height 34
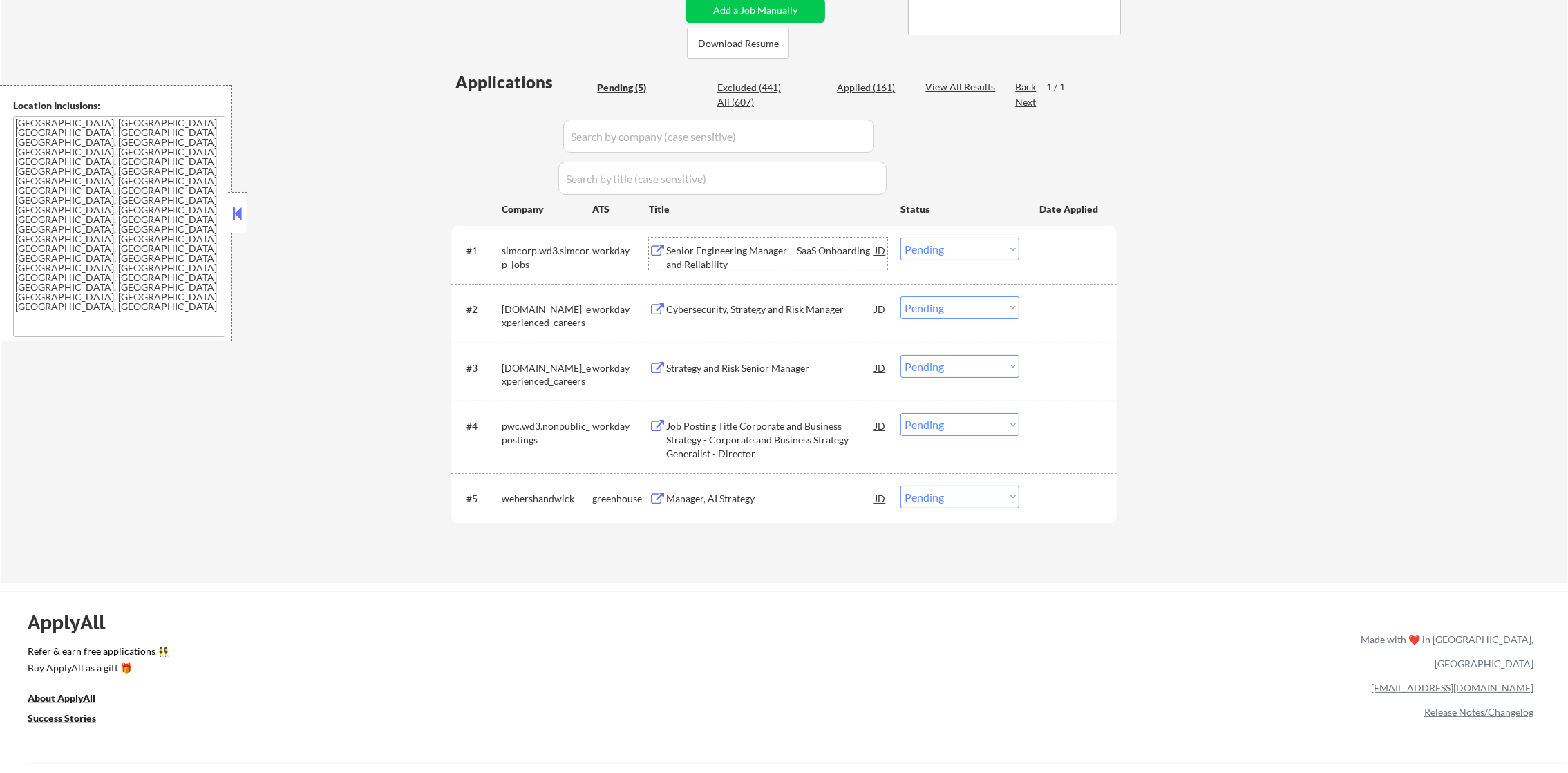
click at [990, 248] on select "Choose an option... Pending Applied Excluded (Questions) Excluded (Expired) Exc…" at bounding box center [959, 248] width 119 height 23
click at [900, 237] on select "Choose an option... Pending Applied Excluded (Questions) Excluded (Expired) Exc…" at bounding box center [959, 248] width 119 height 23
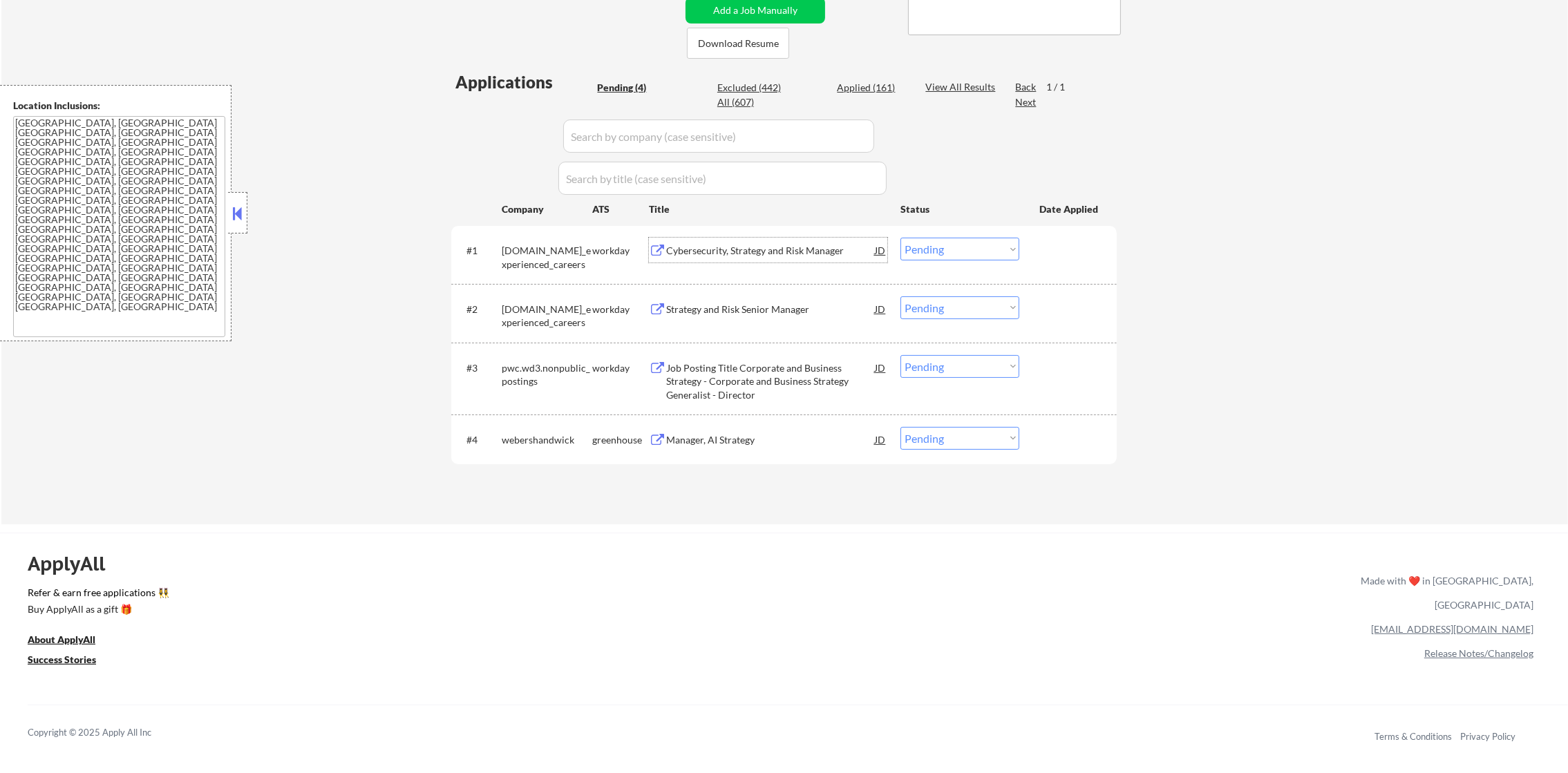
click at [782, 257] on div "Cybersecurity, Strategy and Risk Manager" at bounding box center [770, 249] width 208 height 24
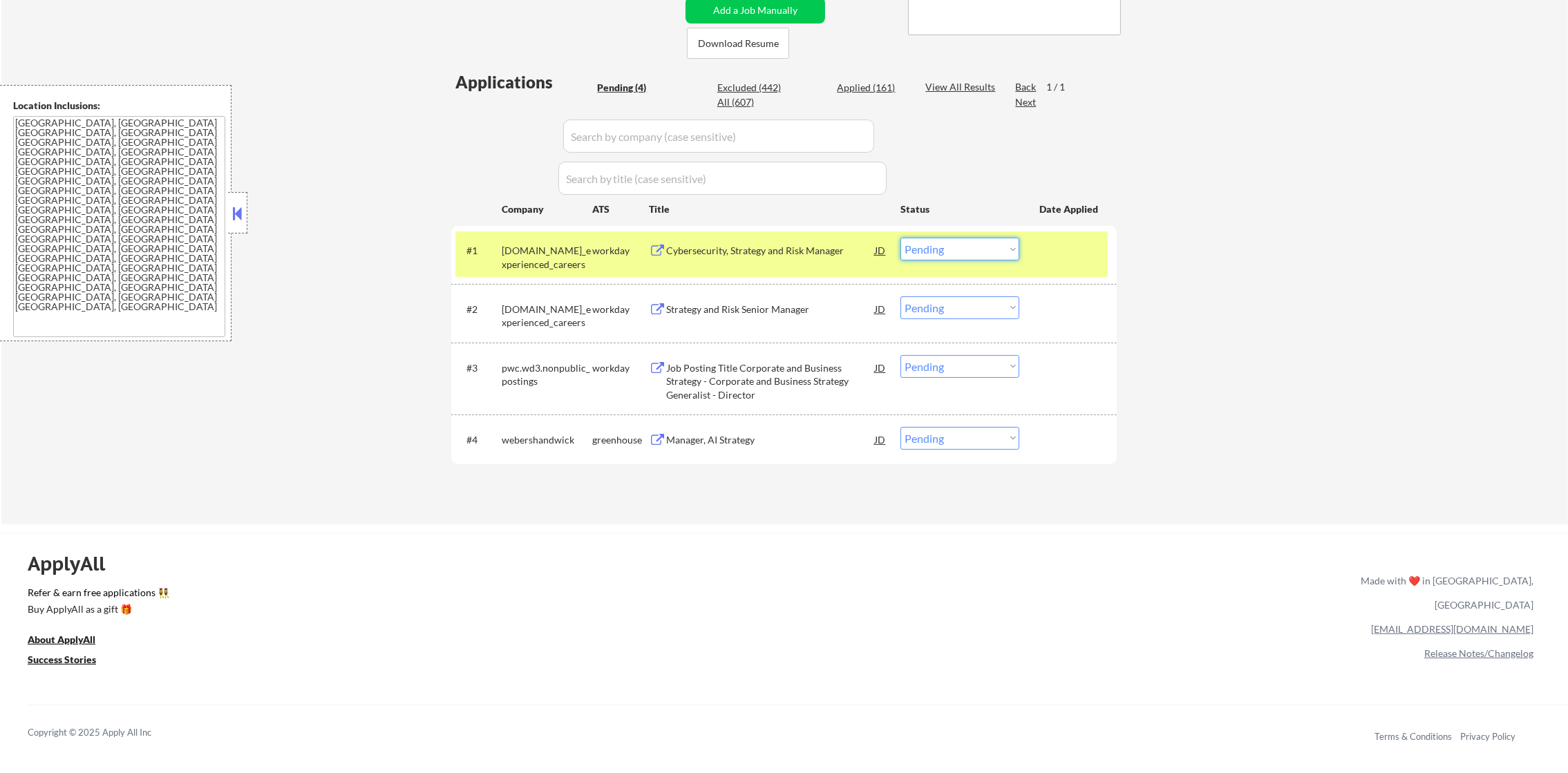
click at [948, 256] on select "Choose an option... Pending Applied Excluded (Questions) Excluded (Expired) Exc…" at bounding box center [959, 248] width 119 height 23
click at [900, 237] on select "Choose an option... Pending Applied Excluded (Questions) Excluded (Expired) Exc…" at bounding box center [959, 248] width 119 height 23
drag, startPoint x: 537, startPoint y: 256, endPoint x: 769, endPoint y: 190, distance: 241.2
click at [539, 254] on div "pwc.wd3.global_experienced_careers" at bounding box center [547, 257] width 91 height 27
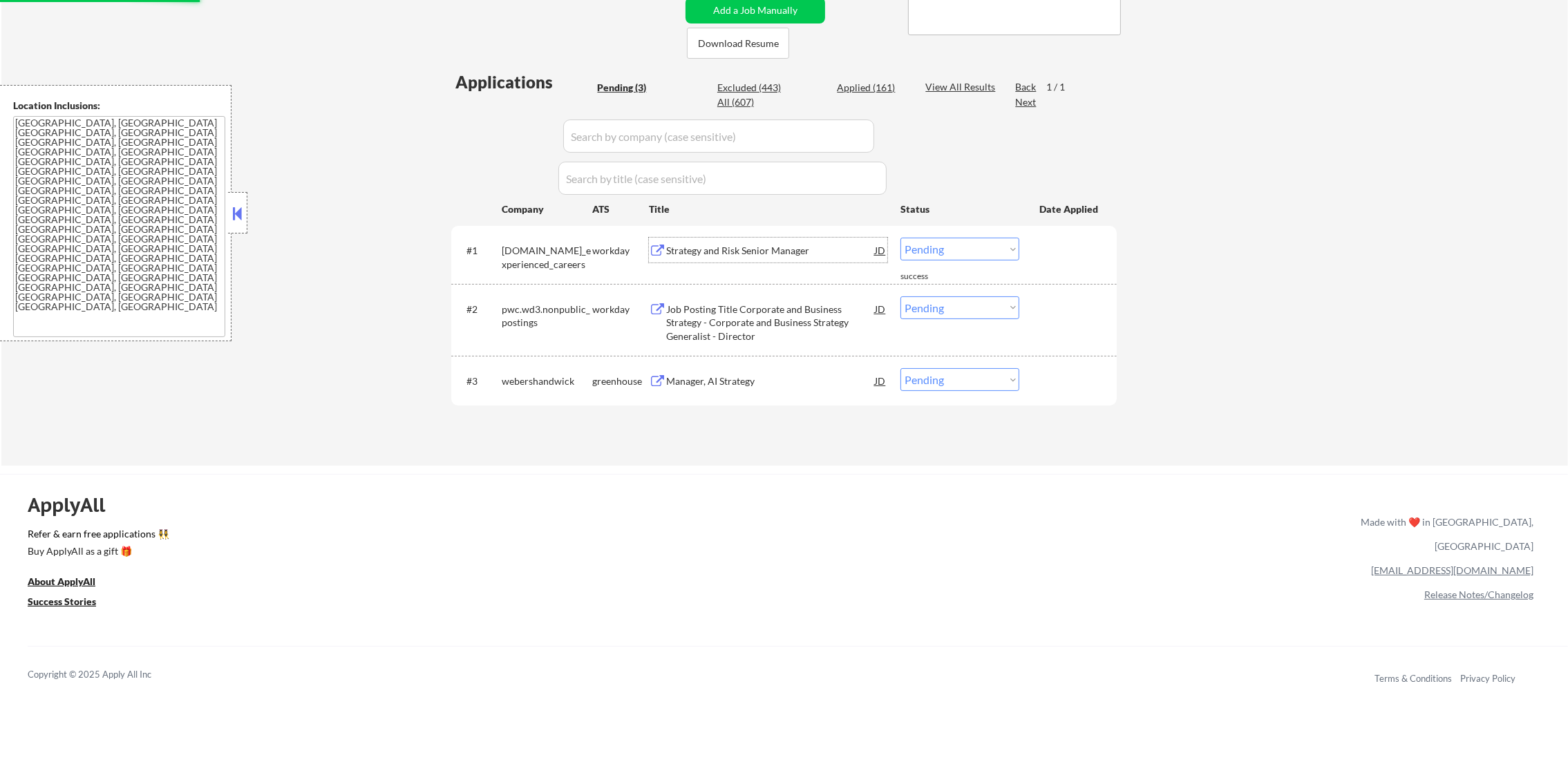
click at [752, 246] on div "Strategy and Risk Senior Manager" at bounding box center [770, 250] width 208 height 14
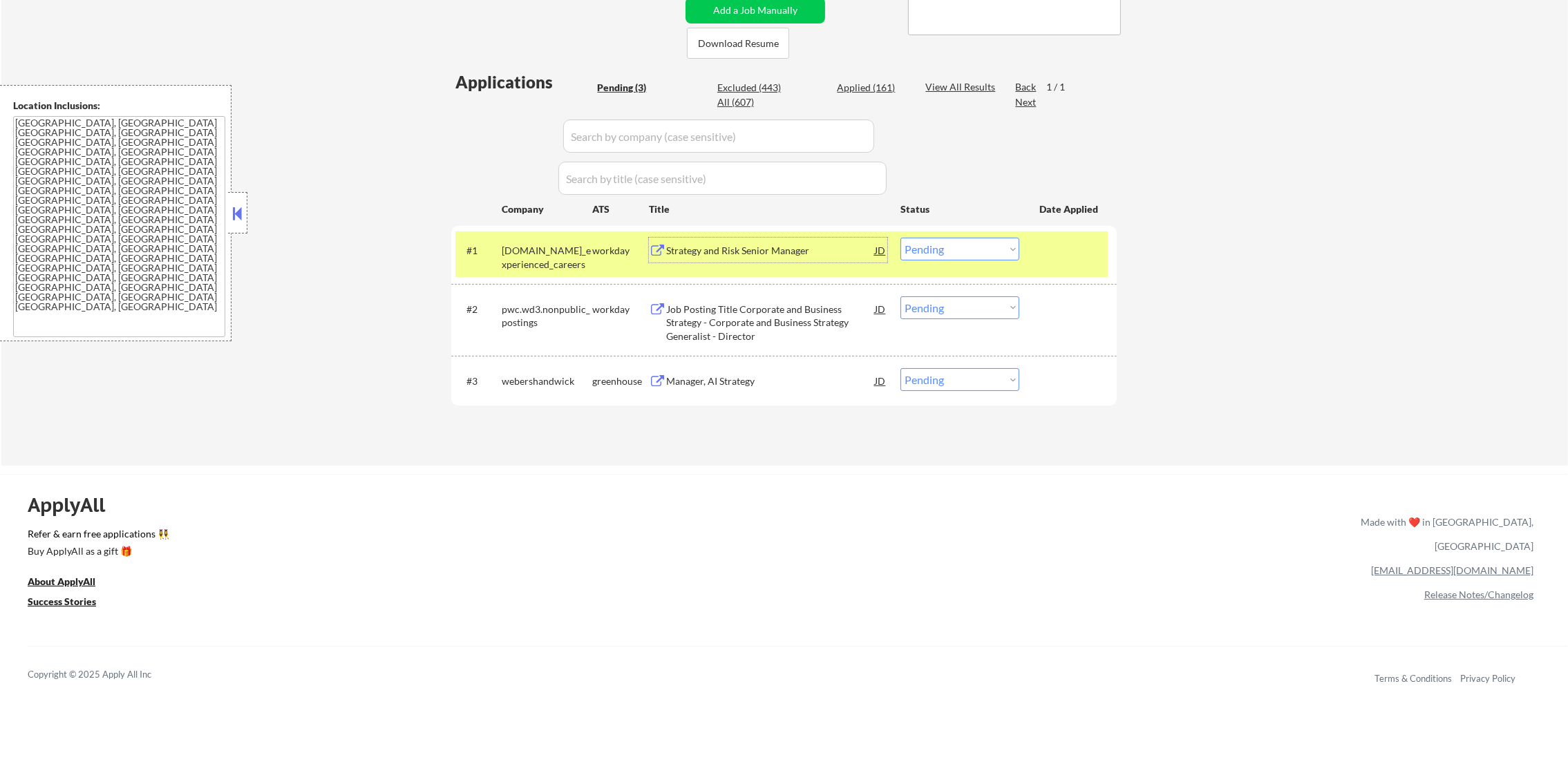
click at [956, 254] on select "Choose an option... Pending Applied Excluded (Questions) Excluded (Expired) Exc…" at bounding box center [959, 248] width 119 height 23
click at [900, 237] on select "Choose an option... Pending Applied Excluded (Questions) Excluded (Expired) Exc…" at bounding box center [959, 248] width 119 height 23
click at [474, 243] on div "#1" at bounding box center [479, 250] width 24 height 15
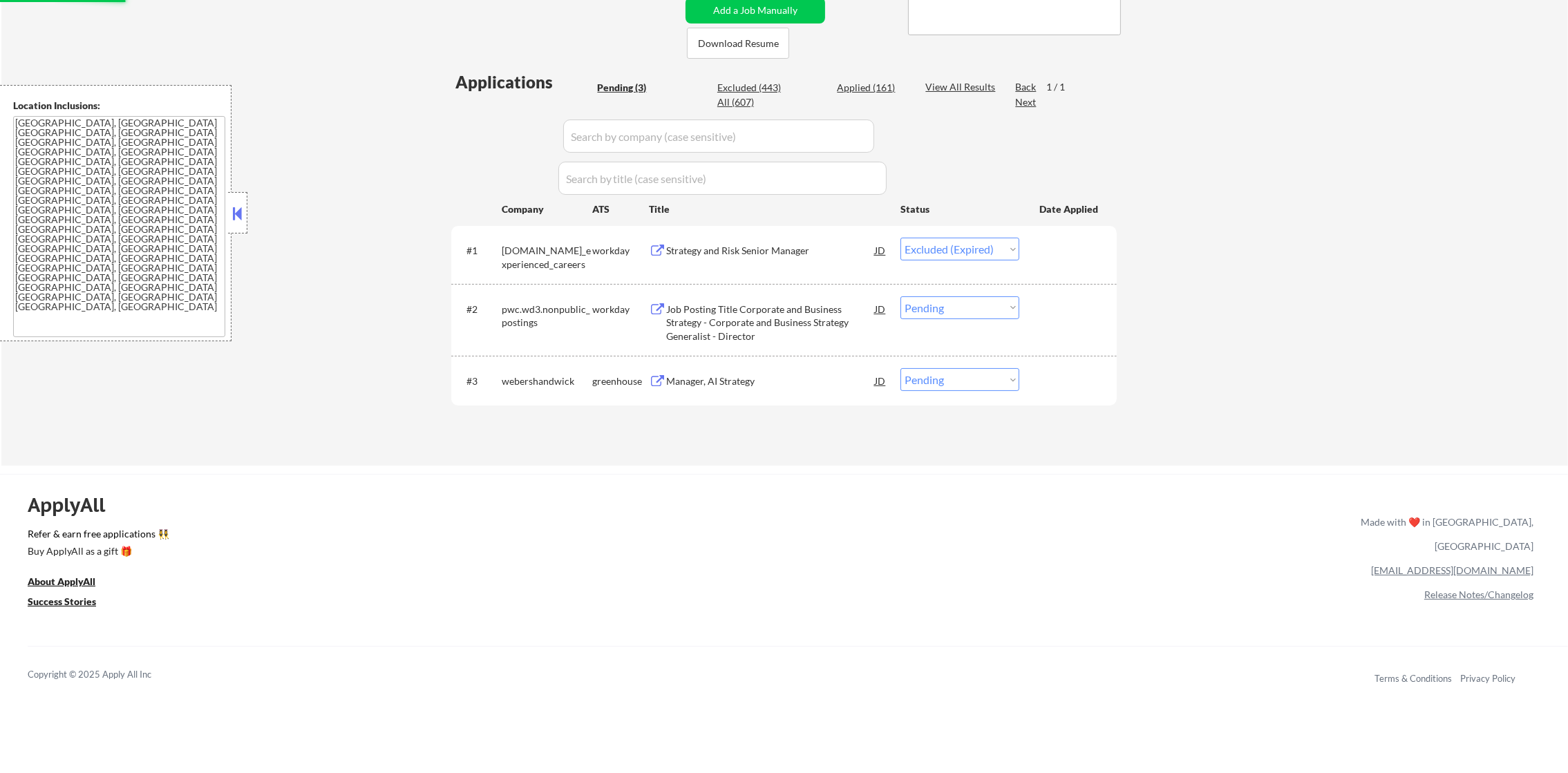
click at [544, 254] on div "pwc.wd3.global_experienced_careers" at bounding box center [547, 257] width 91 height 27
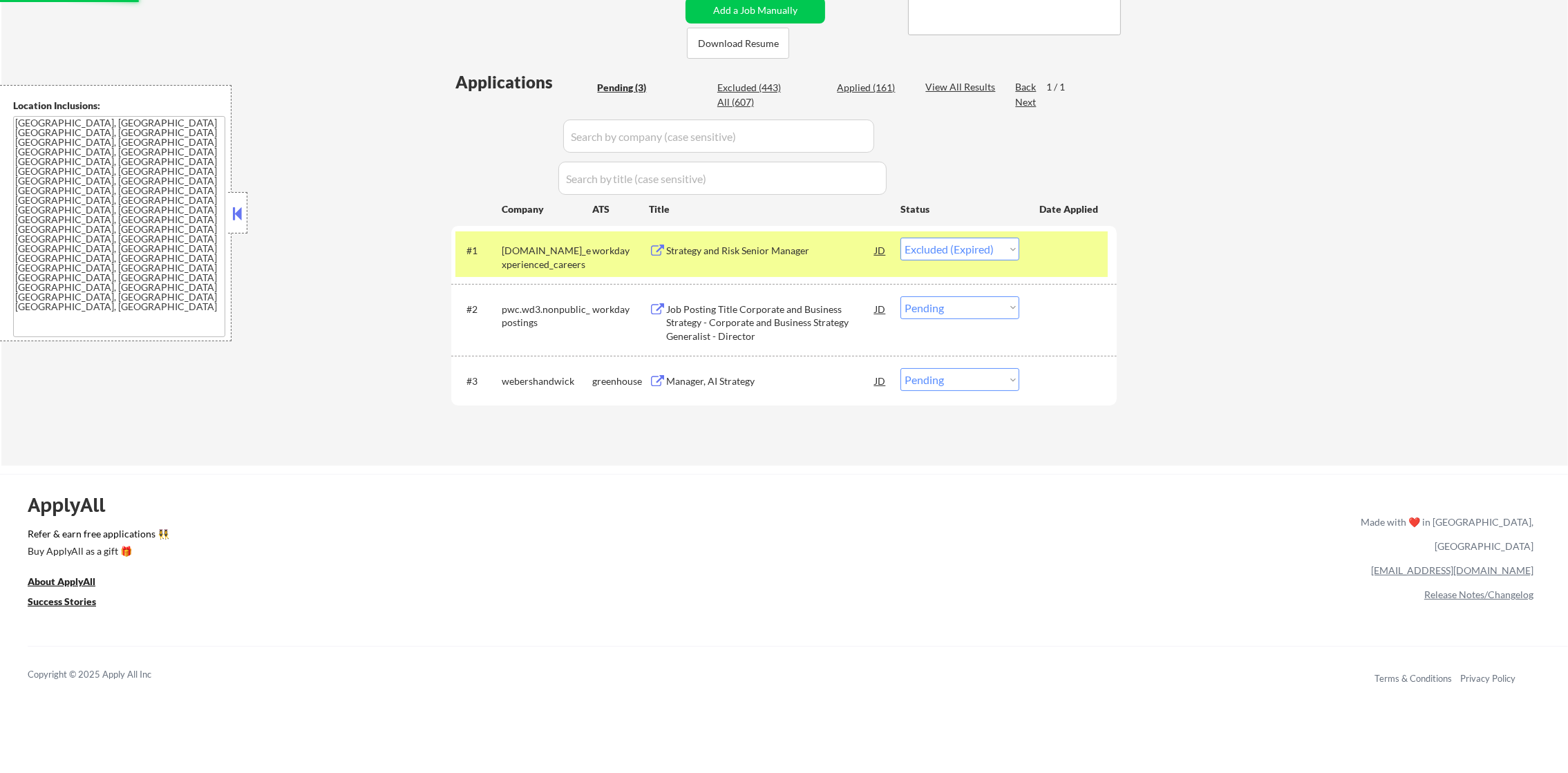
click at [544, 254] on div "pwc.wd3.global_experienced_careers" at bounding box center [547, 257] width 91 height 27
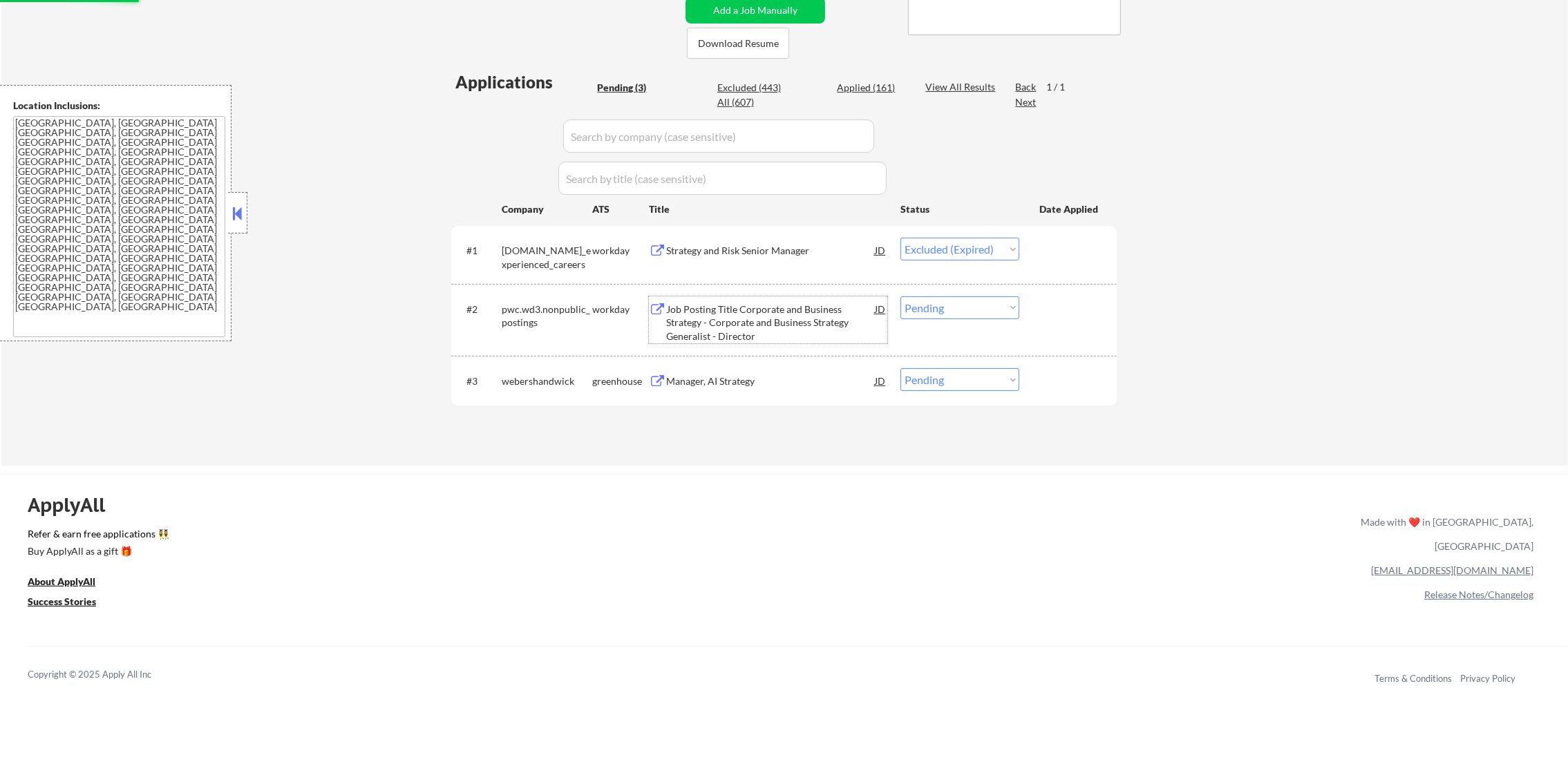
click at [744, 321] on div "Job Posting Title Corporate and Business Strategy - Corporate and Business Stra…" at bounding box center [770, 323] width 208 height 41
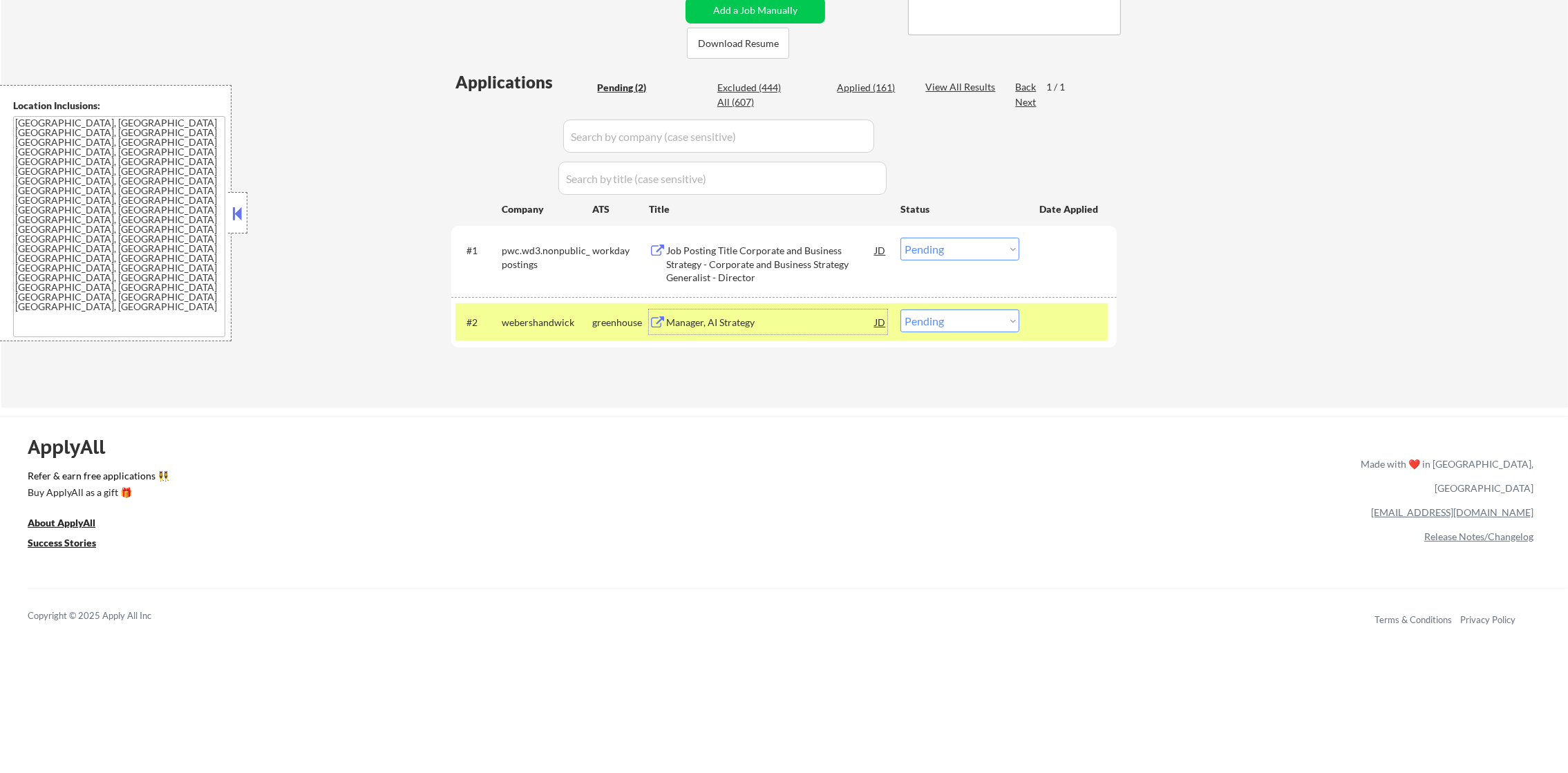
click at [920, 322] on select "Choose an option... Pending Applied Excluded (Questions) Excluded (Expired) Exc…" at bounding box center [959, 320] width 119 height 23
click at [936, 252] on select "Choose an option... Pending Applied Excluded (Questions) Excluded (Expired) Exc…" at bounding box center [959, 248] width 119 height 23
click at [900, 237] on select "Choose an option... Pending Applied Excluded (Questions) Excluded (Expired) Exc…" at bounding box center [959, 248] width 119 height 23
click at [563, 311] on div "webershandwick" at bounding box center [547, 321] width 91 height 24
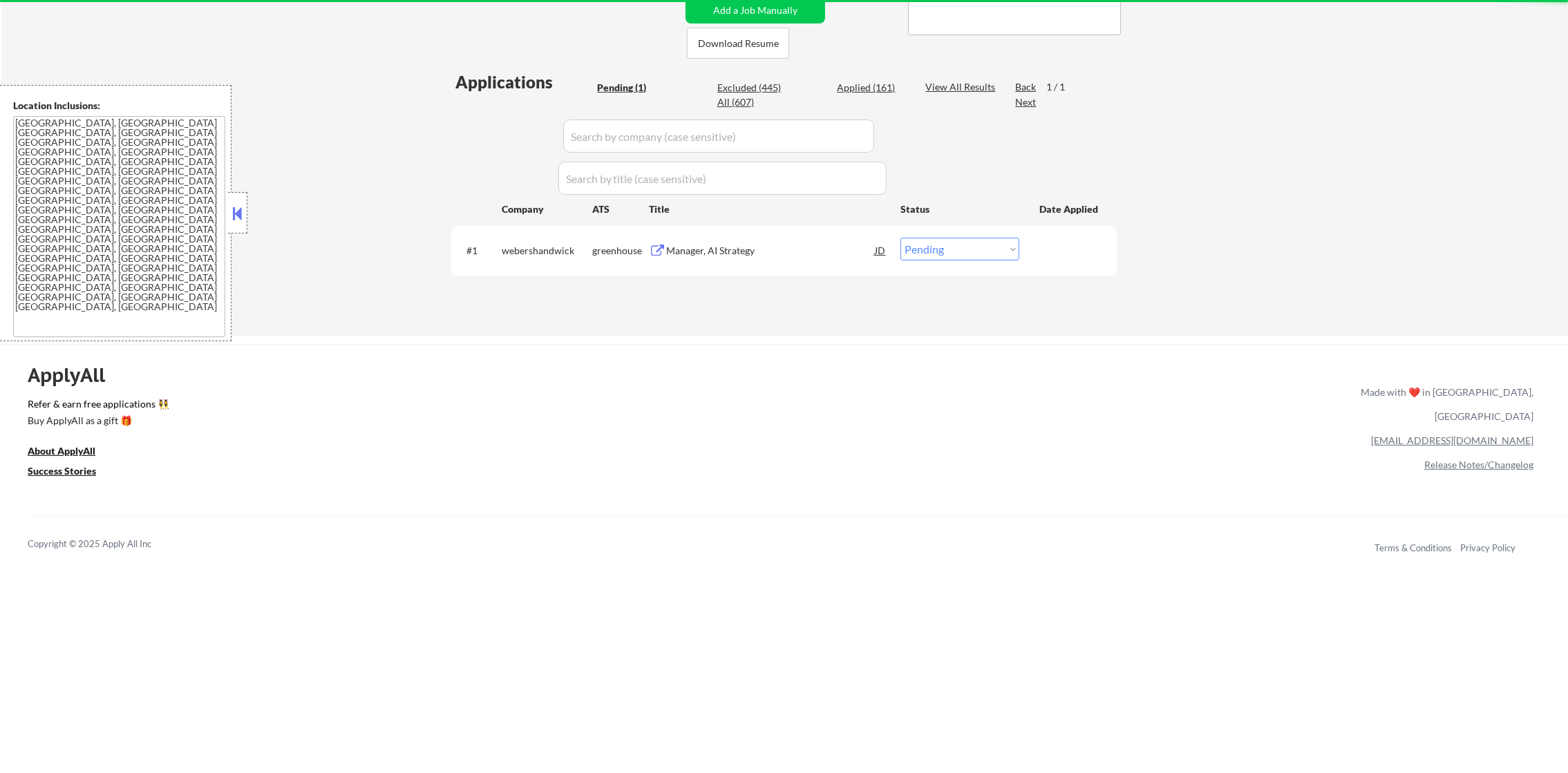
click at [784, 252] on div "Manager, AI Strategy" at bounding box center [770, 250] width 208 height 14
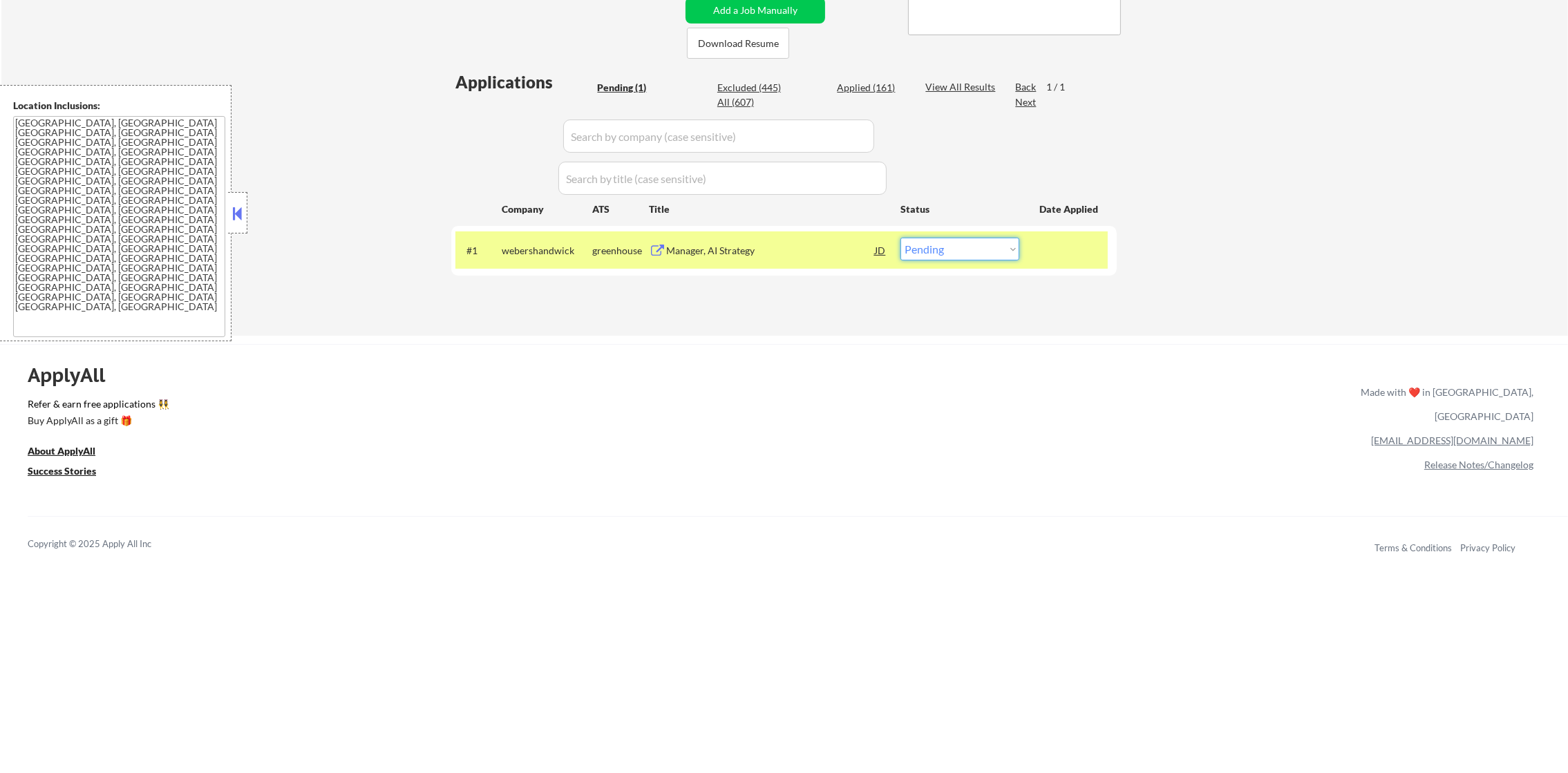
click at [932, 245] on select "Choose an option... Pending Applied Excluded (Questions) Excluded (Expired) Exc…" at bounding box center [959, 248] width 119 height 23
select select ""excluded__bad_match_""
click at [900, 237] on select "Choose an option... Pending Applied Excluded (Questions) Excluded (Expired) Exc…" at bounding box center [959, 248] width 119 height 23
click at [566, 264] on div "#1 webershandwick greenhouse Manager, AI Strategy JD Choose an option... Pendin…" at bounding box center [781, 249] width 653 height 37
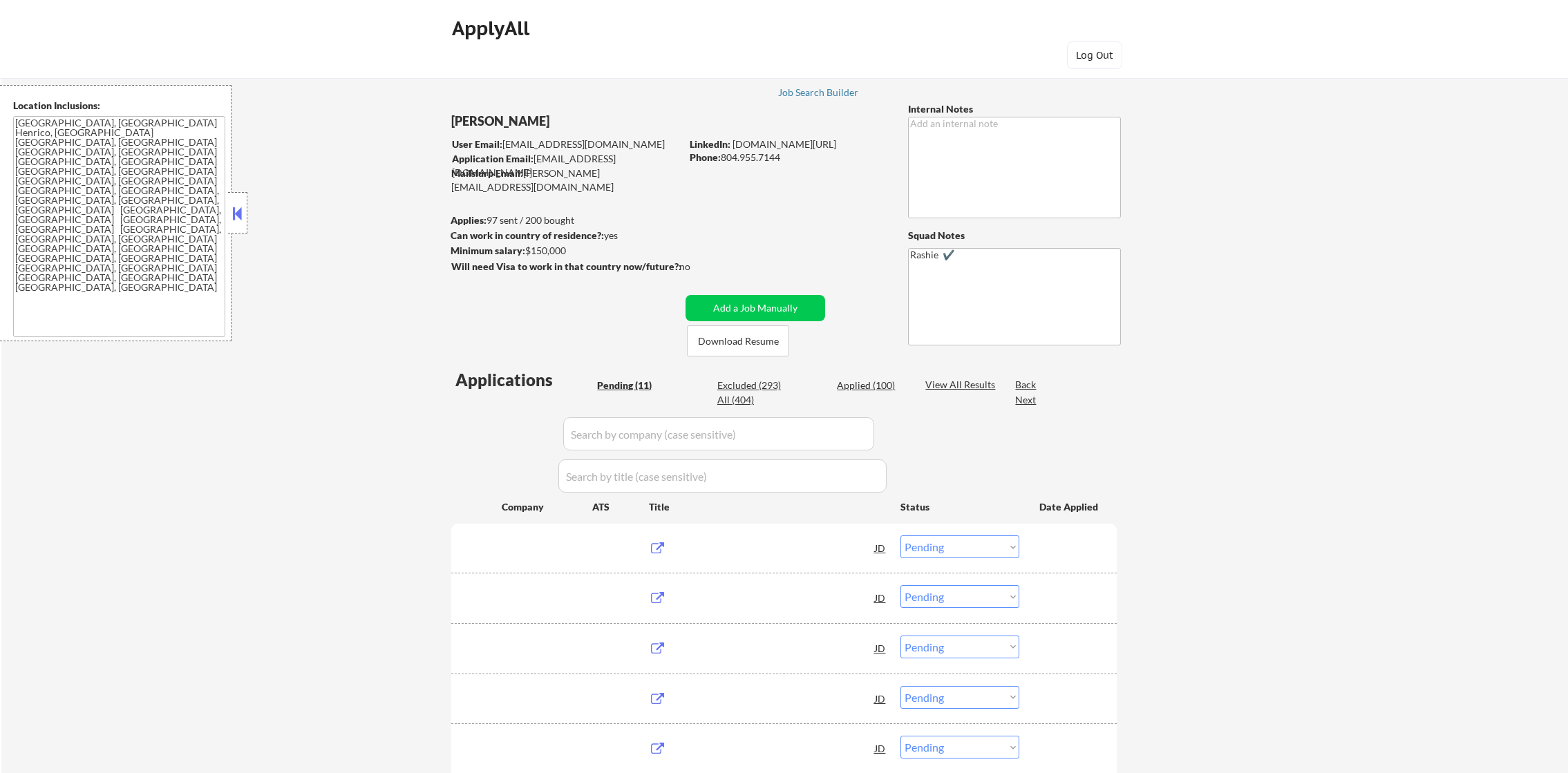
select select ""pending""
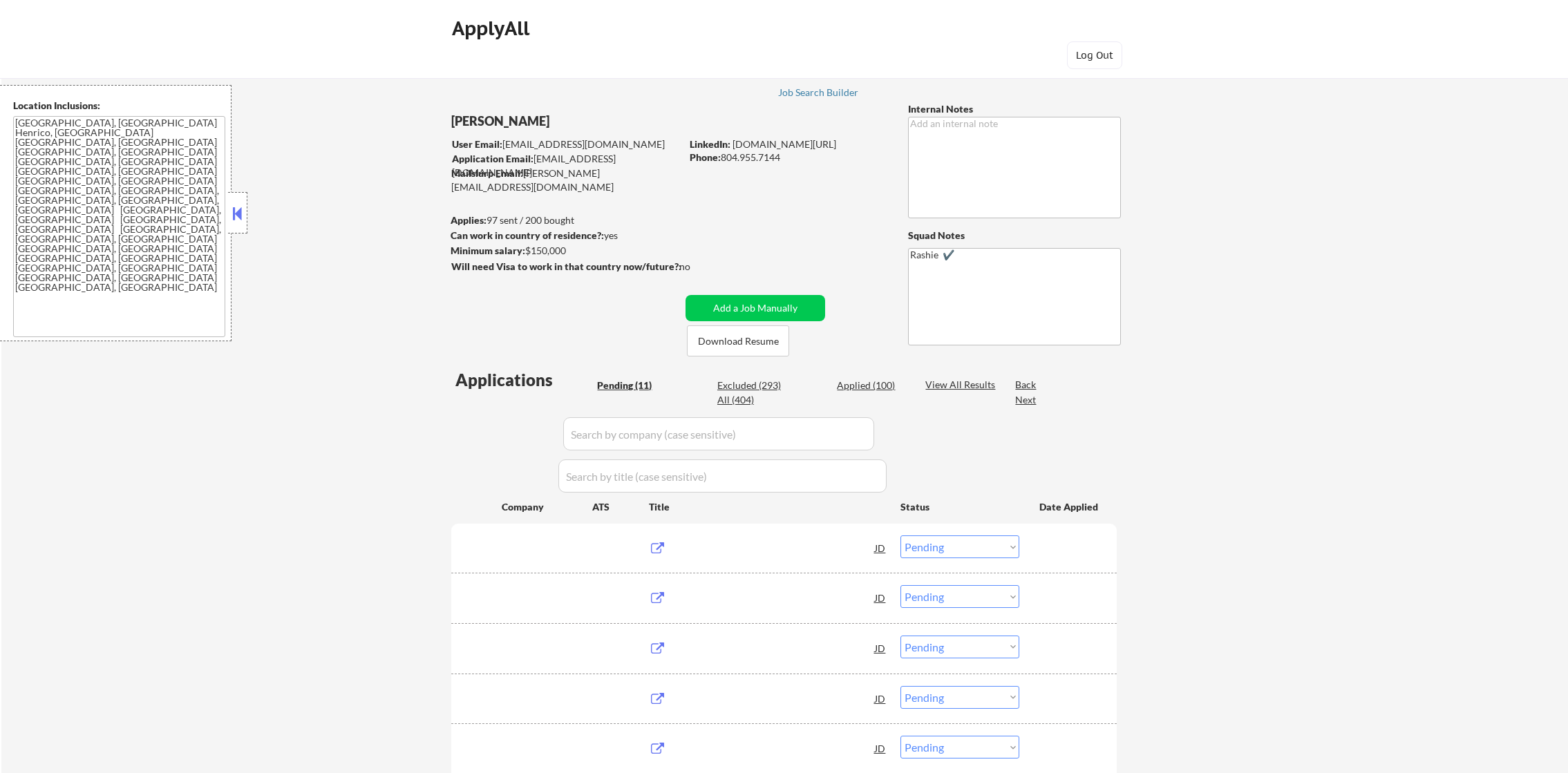
select select ""pending""
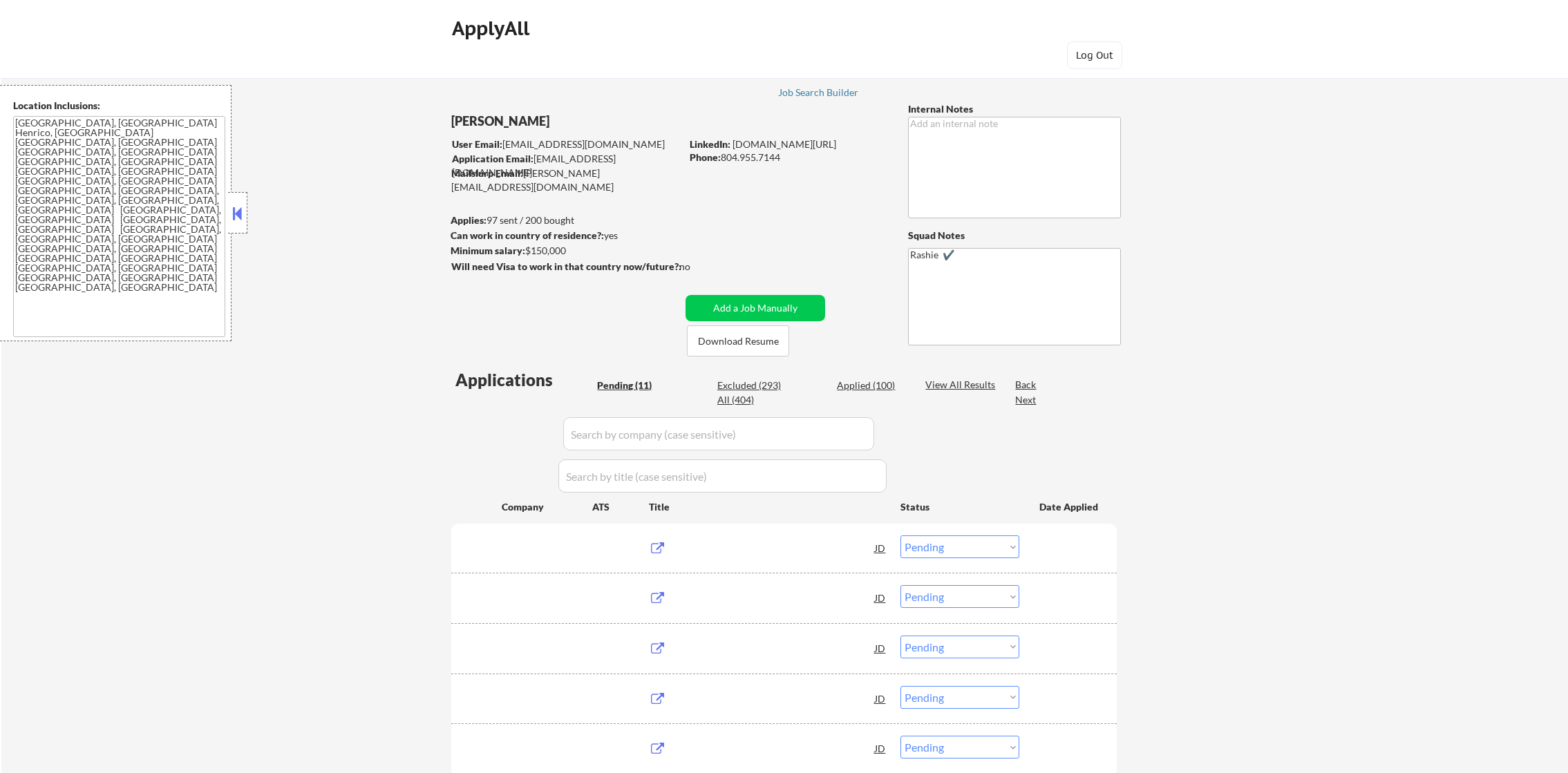
select select ""pending""
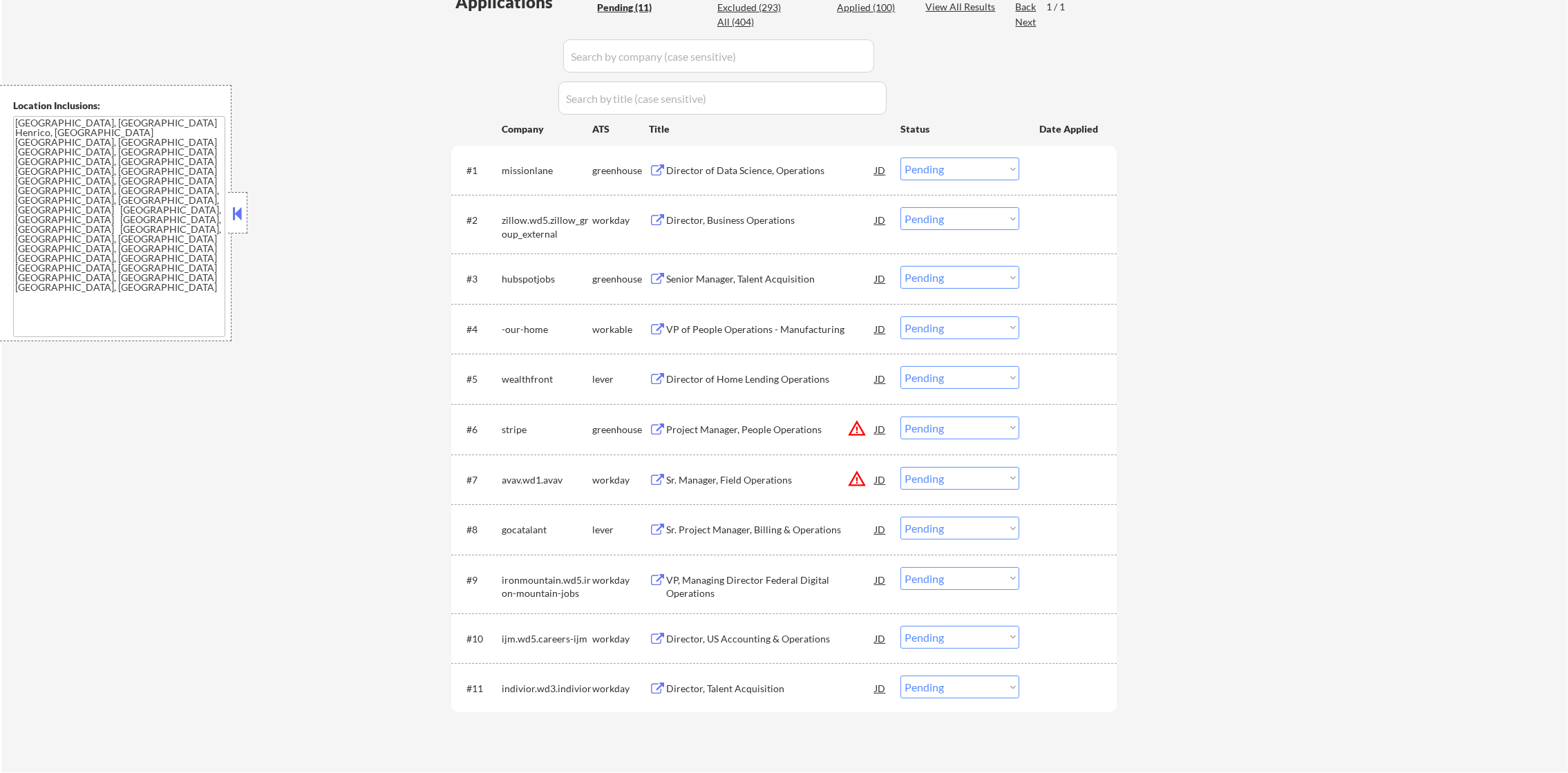
scroll to position [379, 0]
